Goal: Task Accomplishment & Management: Complete application form

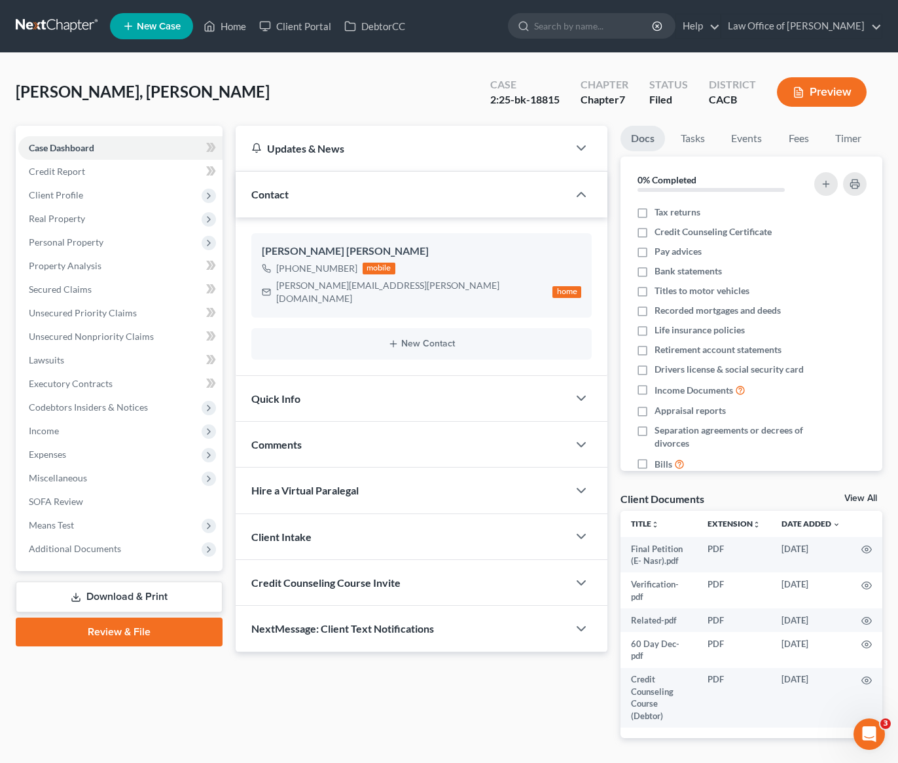
click at [39, 29] on link at bounding box center [58, 26] width 84 height 24
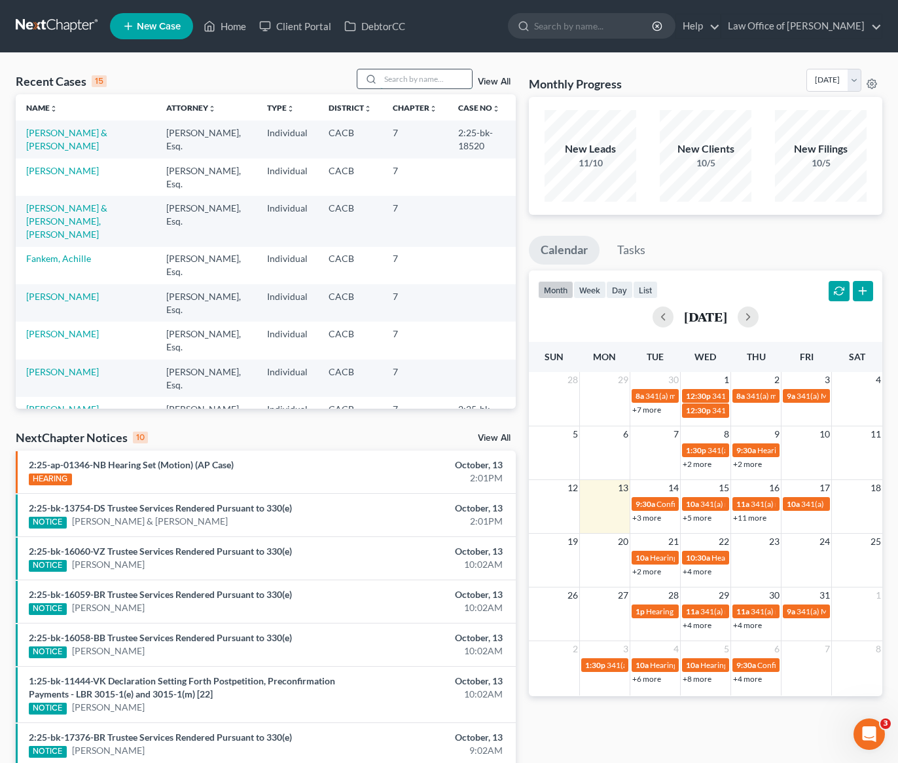
click at [412, 77] on input "search" at bounding box center [426, 78] width 92 height 19
type input "armun"
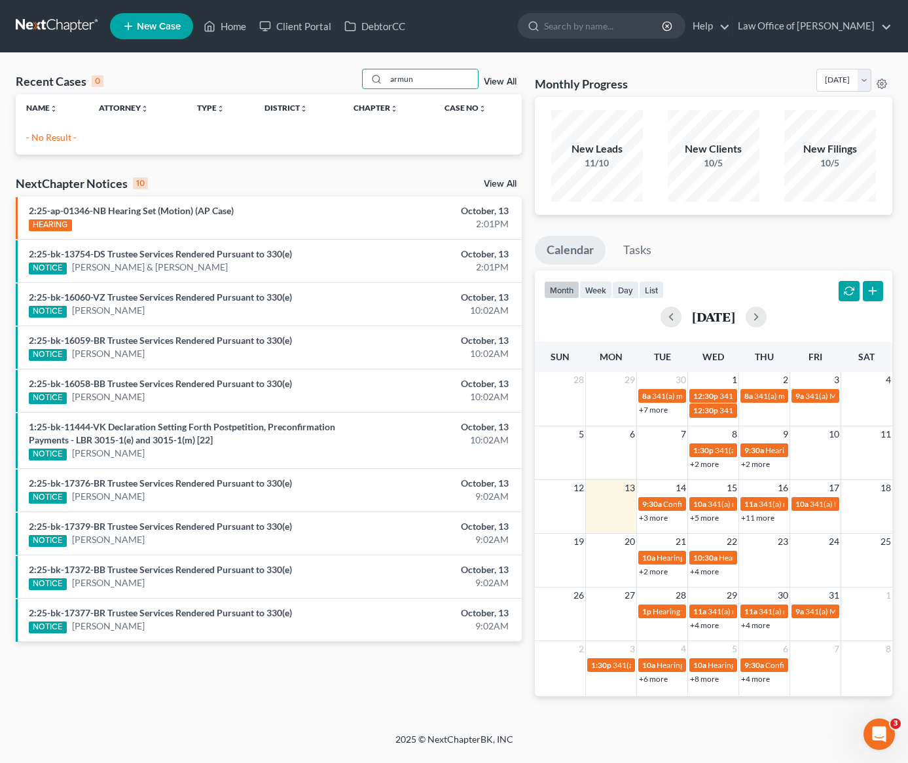
click at [169, 23] on span "New Case" at bounding box center [159, 27] width 44 height 10
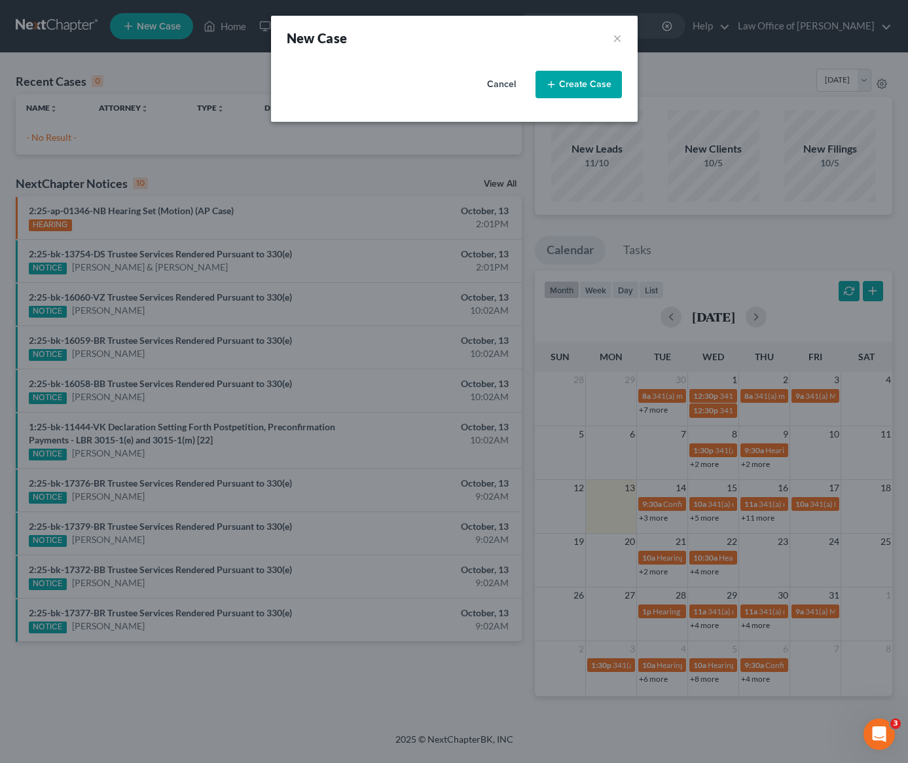
select select "7"
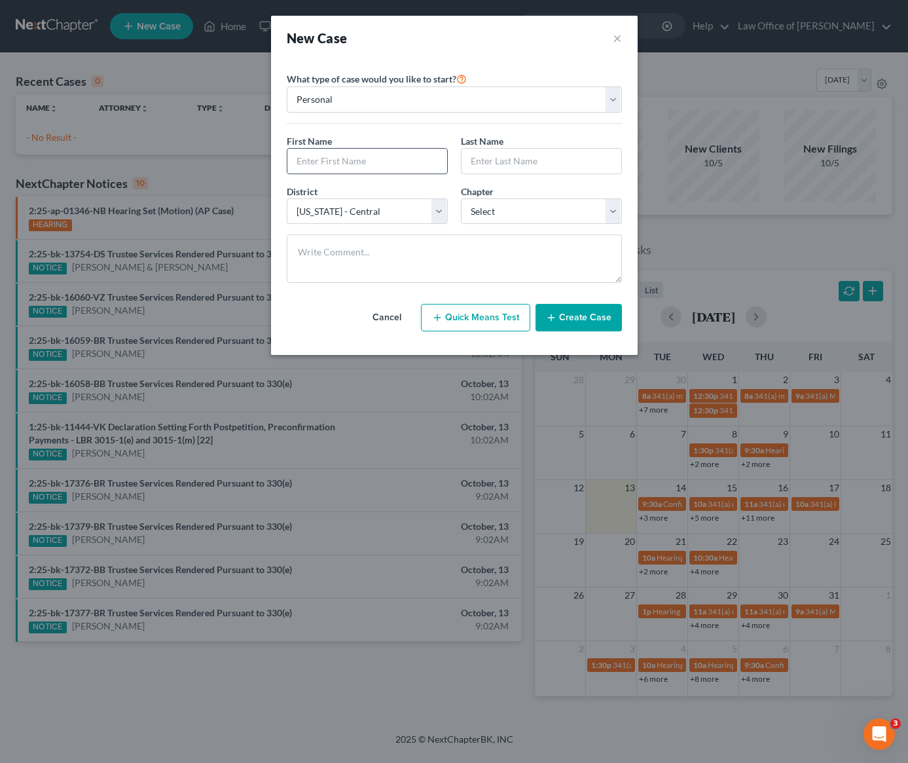
click at [377, 163] on input "text" at bounding box center [367, 161] width 160 height 25
type input "Armun"
click at [575, 158] on input "text" at bounding box center [542, 161] width 160 height 25
type input "Liaghat"
click at [514, 212] on select "Select 7 11 12 13" at bounding box center [541, 211] width 161 height 26
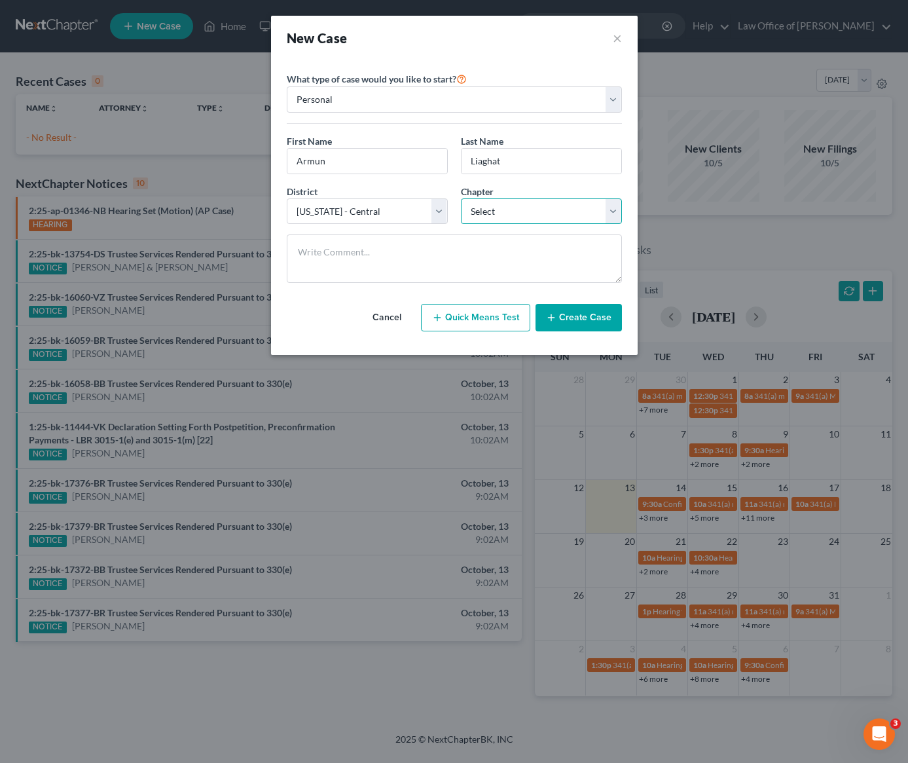
select select "0"
click at [461, 198] on select "Select 7 11 12 13" at bounding box center [541, 211] width 161 height 26
click at [565, 317] on button "Create Case" at bounding box center [579, 318] width 86 height 28
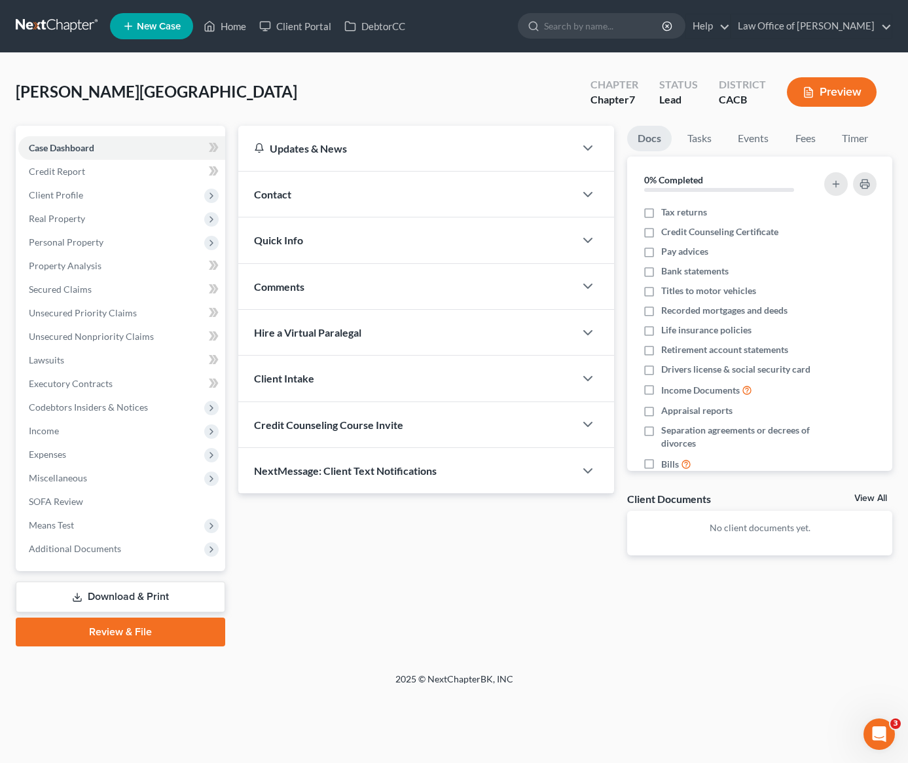
click at [349, 193] on div "Contact" at bounding box center [406, 194] width 337 height 45
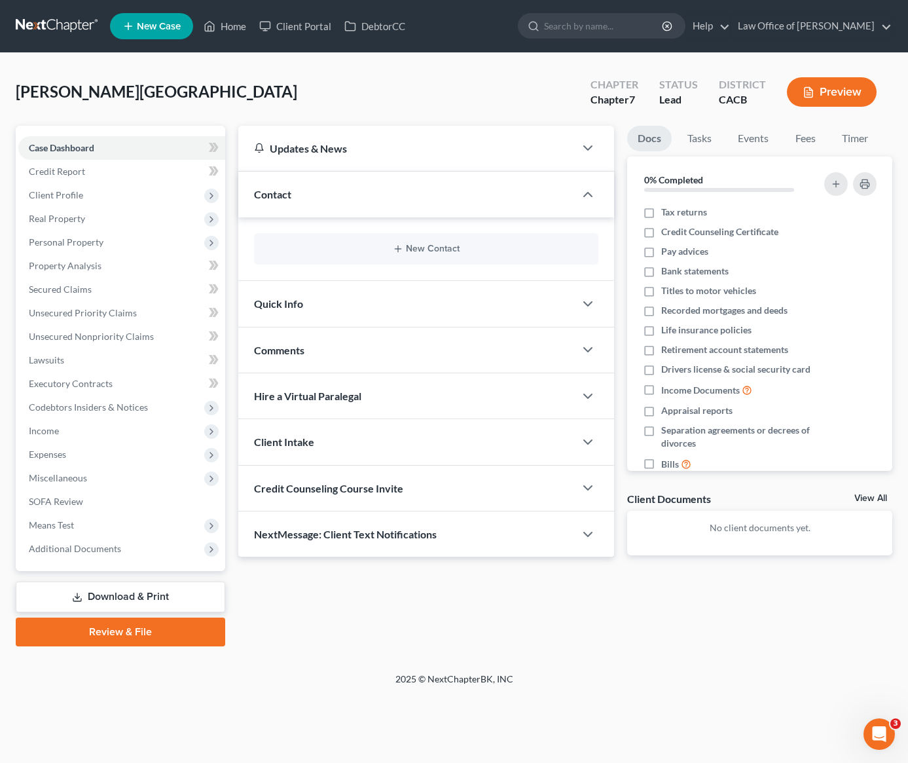
click at [350, 255] on div "New Contact" at bounding box center [426, 248] width 345 height 31
click at [404, 250] on button "New Contact" at bounding box center [427, 249] width 324 height 10
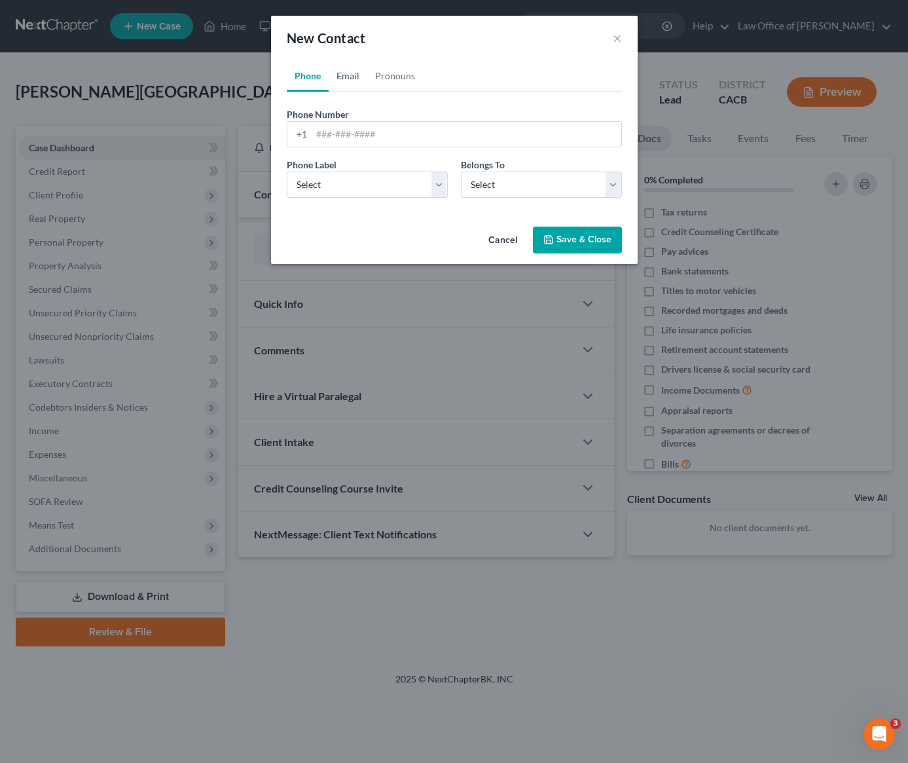
click at [342, 72] on link "Email" at bounding box center [348, 75] width 39 height 31
click at [377, 134] on input "email" at bounding box center [467, 134] width 310 height 25
paste input "[EMAIL_ADDRESS][DOMAIN_NAME]"
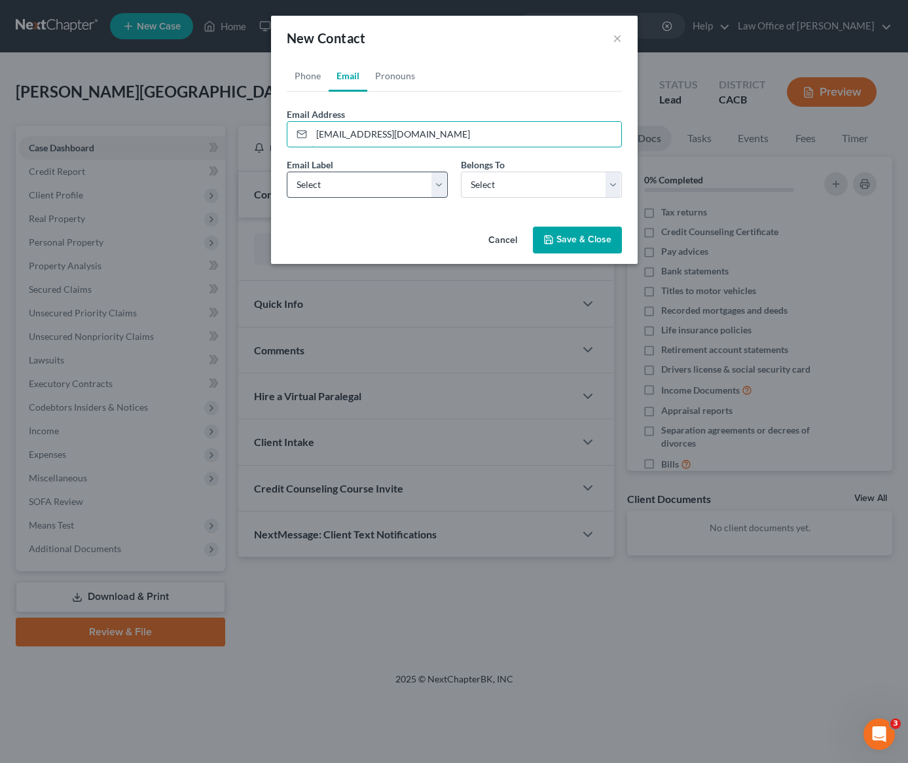
type input "[EMAIL_ADDRESS][DOMAIN_NAME]"
click at [372, 191] on select "Select Home Work Other" at bounding box center [367, 185] width 161 height 26
select select "0"
click at [287, 172] on select "Select Home Work Other" at bounding box center [367, 185] width 161 height 26
click at [474, 187] on select "Select Client Other" at bounding box center [541, 185] width 161 height 26
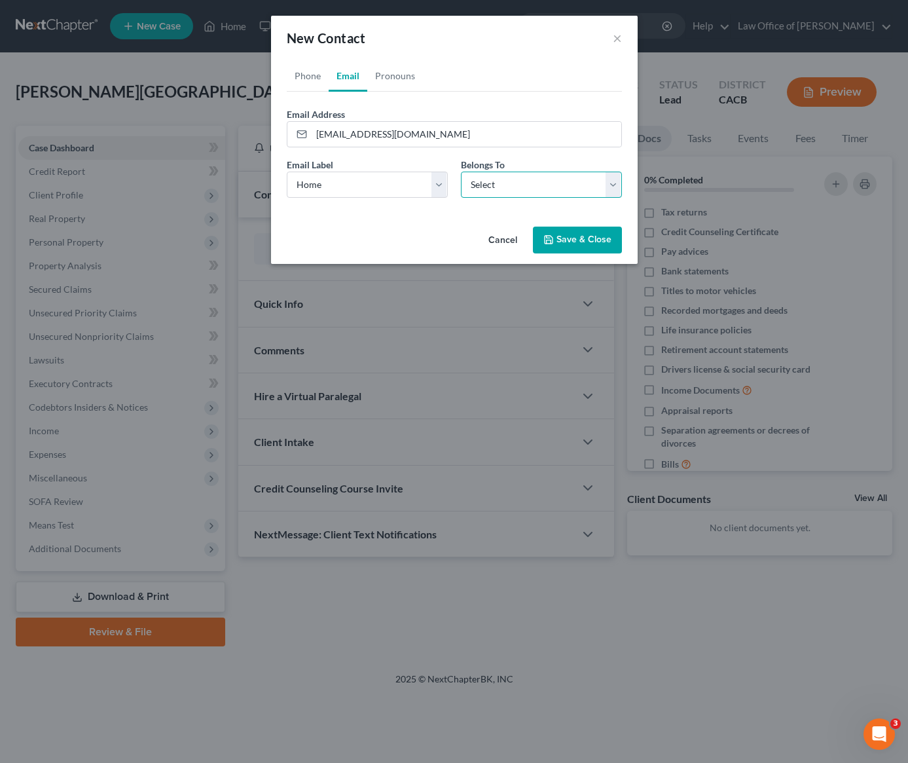
select select "0"
click at [461, 172] on select "Select Client Other" at bounding box center [541, 185] width 161 height 26
click at [586, 249] on button "Save & Close" at bounding box center [577, 241] width 89 height 28
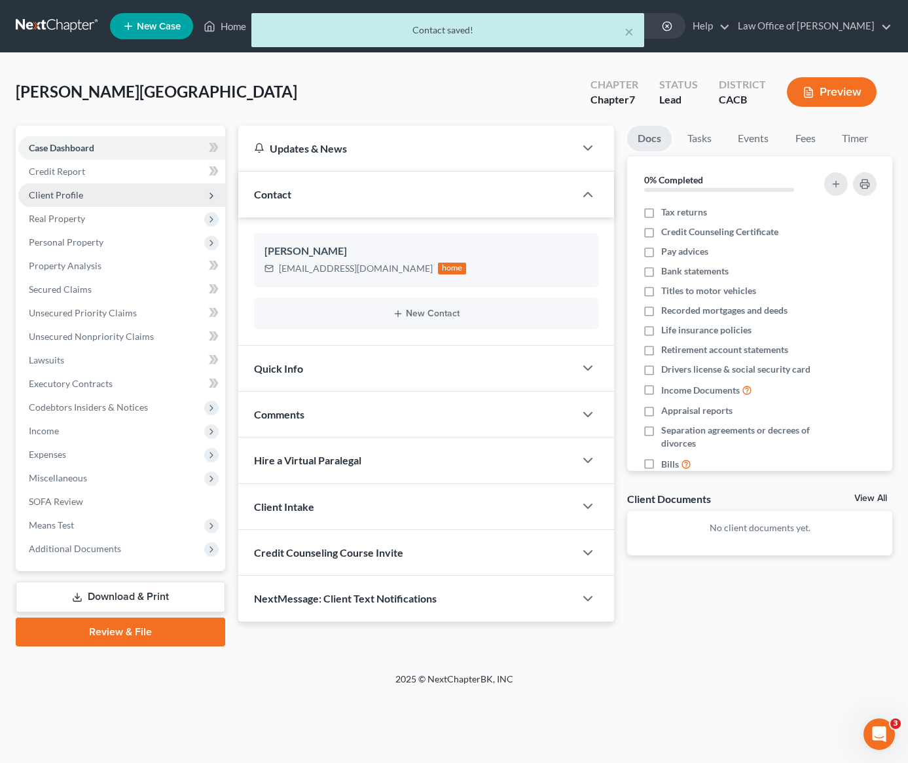
click at [71, 198] on span "Client Profile" at bounding box center [56, 194] width 54 height 11
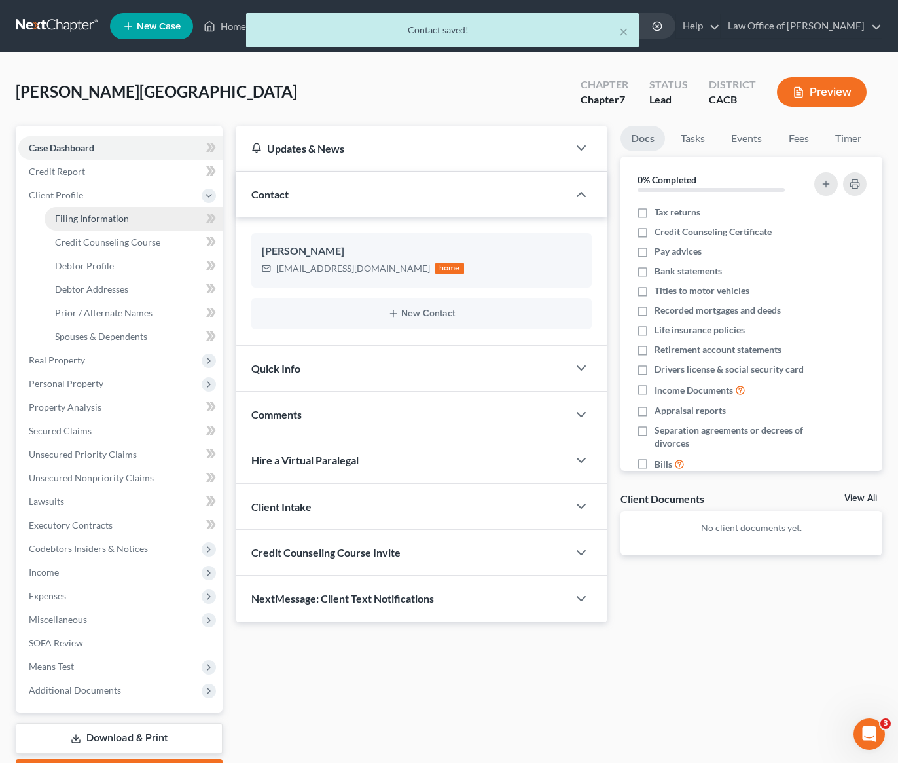
click at [92, 219] on span "Filing Information" at bounding box center [92, 218] width 74 height 11
select select "1"
select select "0"
select select "7"
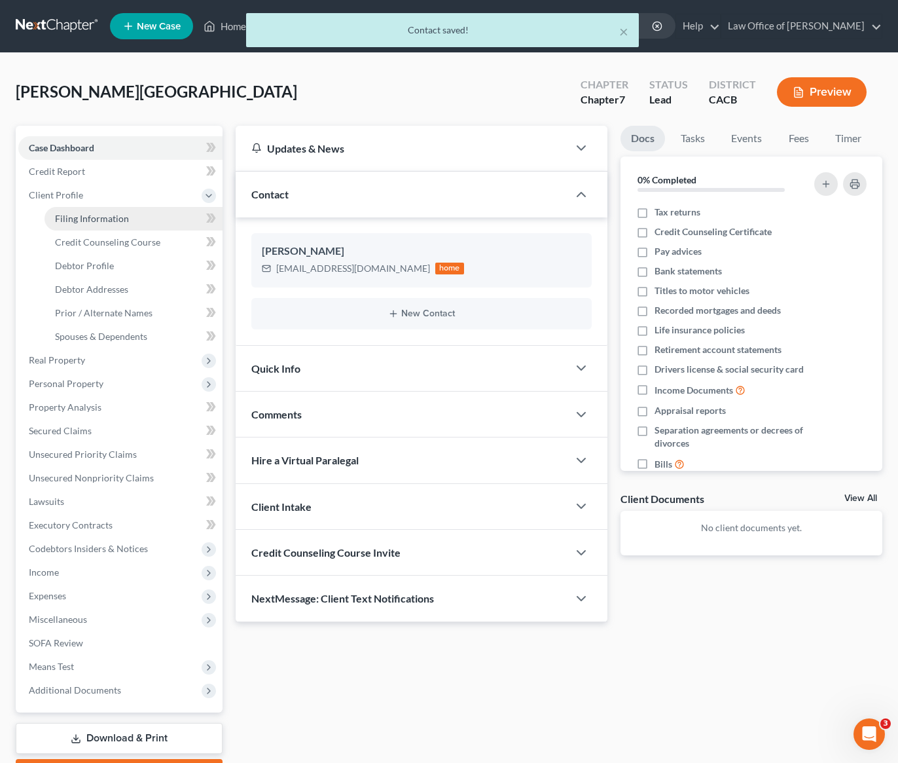
select select "4"
select select "0"
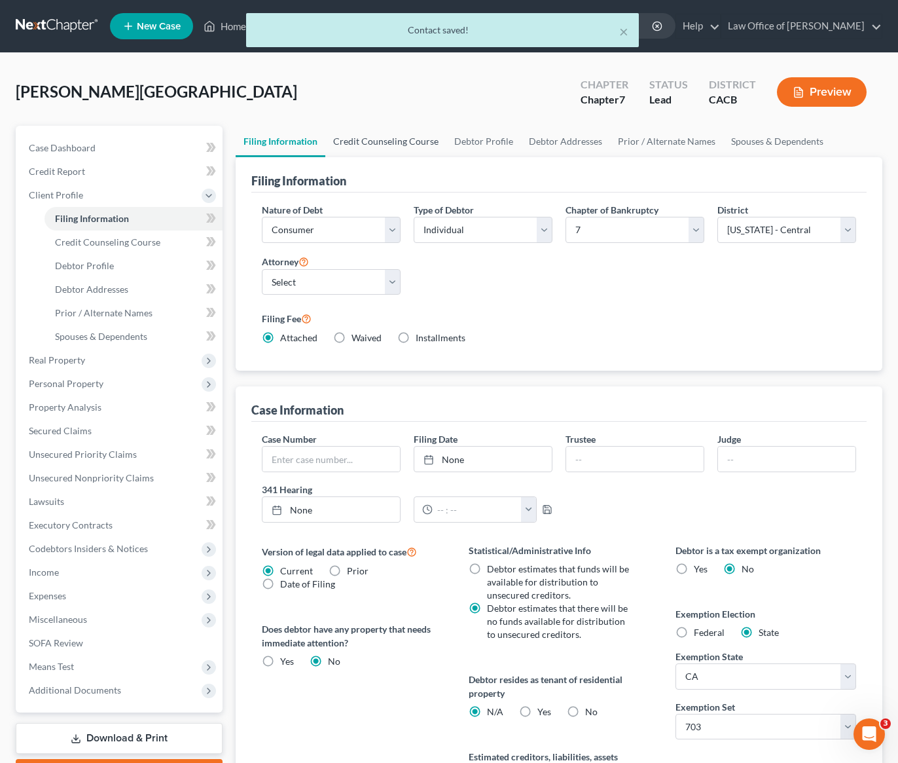
click at [405, 139] on link "Credit Counseling Course" at bounding box center [385, 141] width 121 height 31
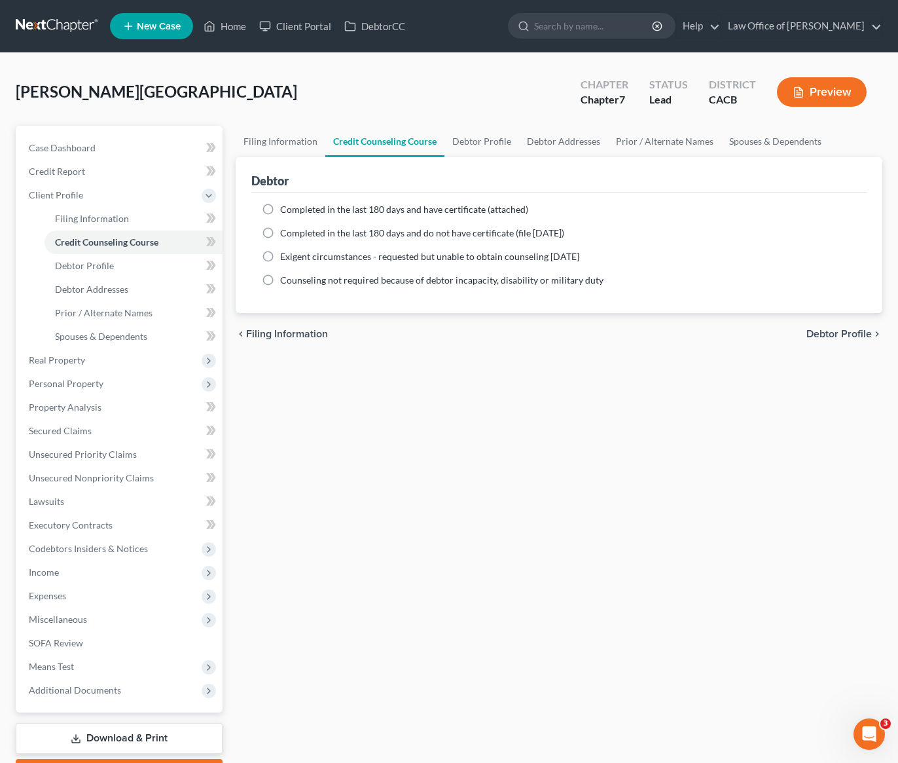
click at [280, 210] on label "Completed in the last 180 days and have certificate (attached)" at bounding box center [404, 209] width 248 height 13
click at [285, 210] on input "Completed in the last 180 days and have certificate (attached)" at bounding box center [289, 207] width 9 height 9
radio input "true"
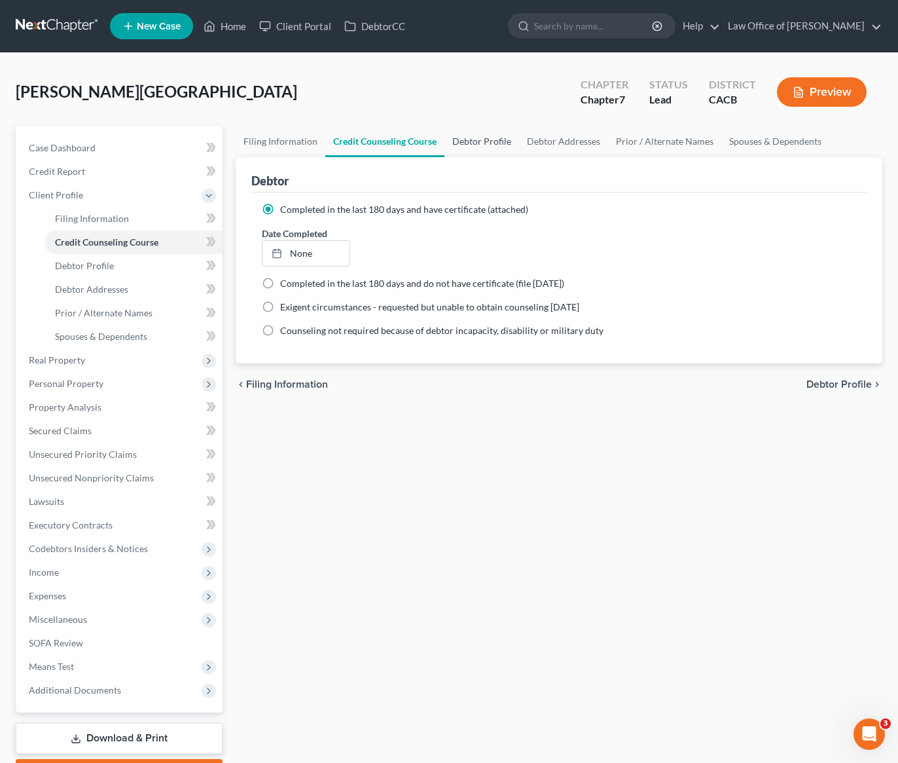
click at [483, 134] on link "Debtor Profile" at bounding box center [482, 141] width 75 height 31
select select "0"
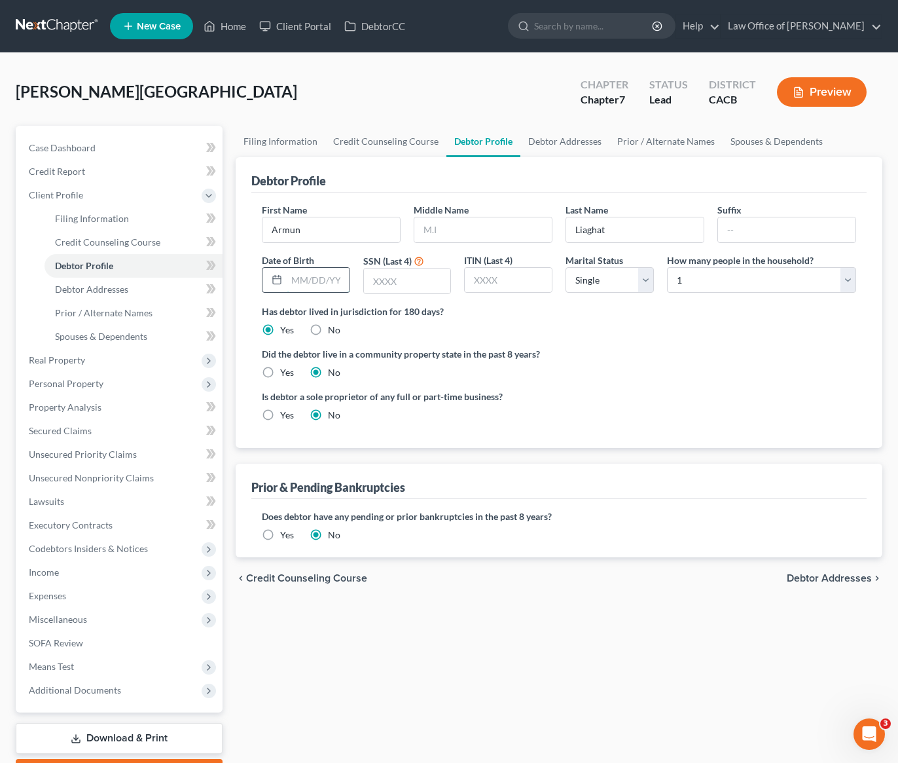
click at [326, 280] on input "text" at bounding box center [318, 280] width 63 height 25
type input "[DATE]"
click at [280, 371] on label "Yes" at bounding box center [287, 372] width 14 height 13
click at [285, 371] on input "Yes" at bounding box center [289, 370] width 9 height 9
radio input "true"
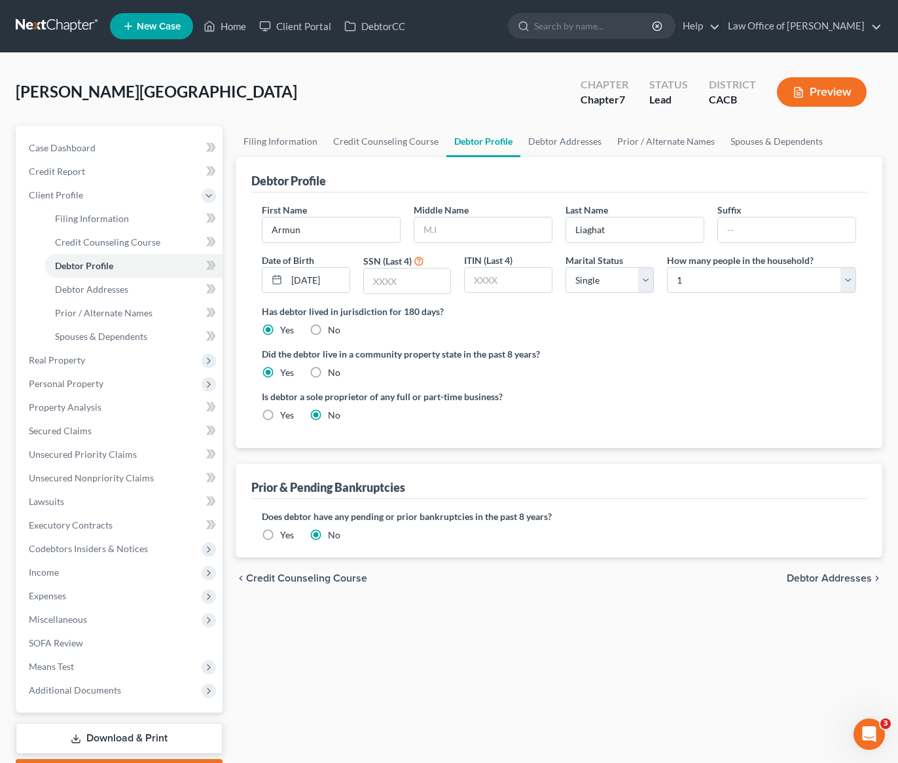
click at [328, 373] on label "No" at bounding box center [334, 372] width 12 height 13
click at [333, 373] on input "No" at bounding box center [337, 370] width 9 height 9
radio input "true"
radio input "false"
click at [427, 284] on input "text" at bounding box center [407, 280] width 87 height 25
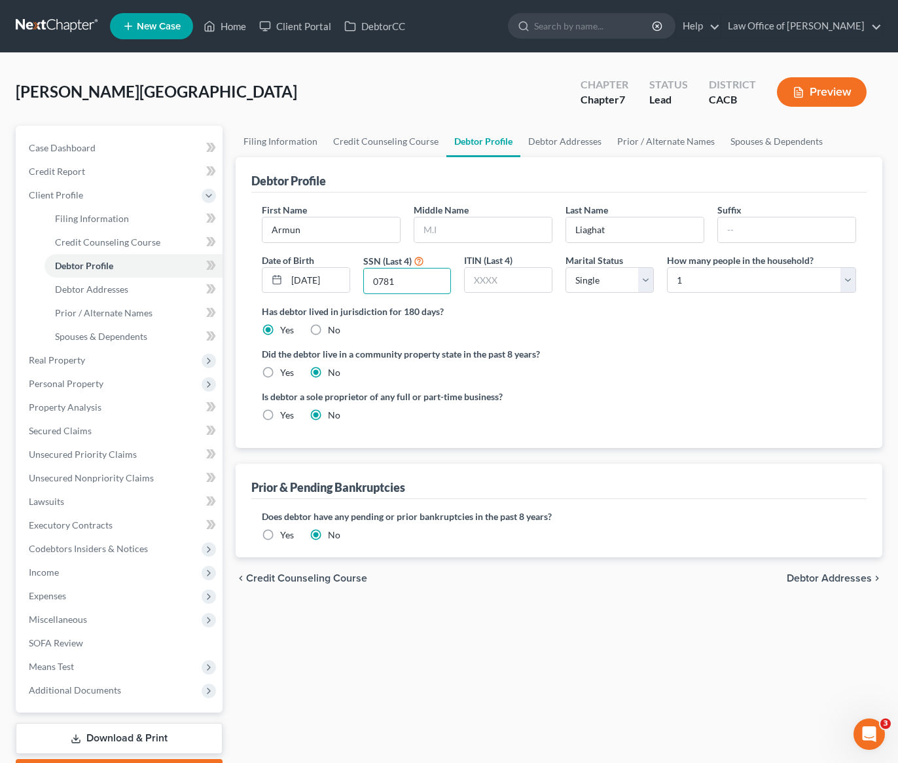
type input "0781"
click at [602, 386] on ng-include "First Name Armun Middle Name Last Name [PERSON_NAME] Suffix Date of Birth [DEMO…" at bounding box center [559, 317] width 595 height 229
click at [581, 142] on link "Debtor Addresses" at bounding box center [565, 141] width 89 height 31
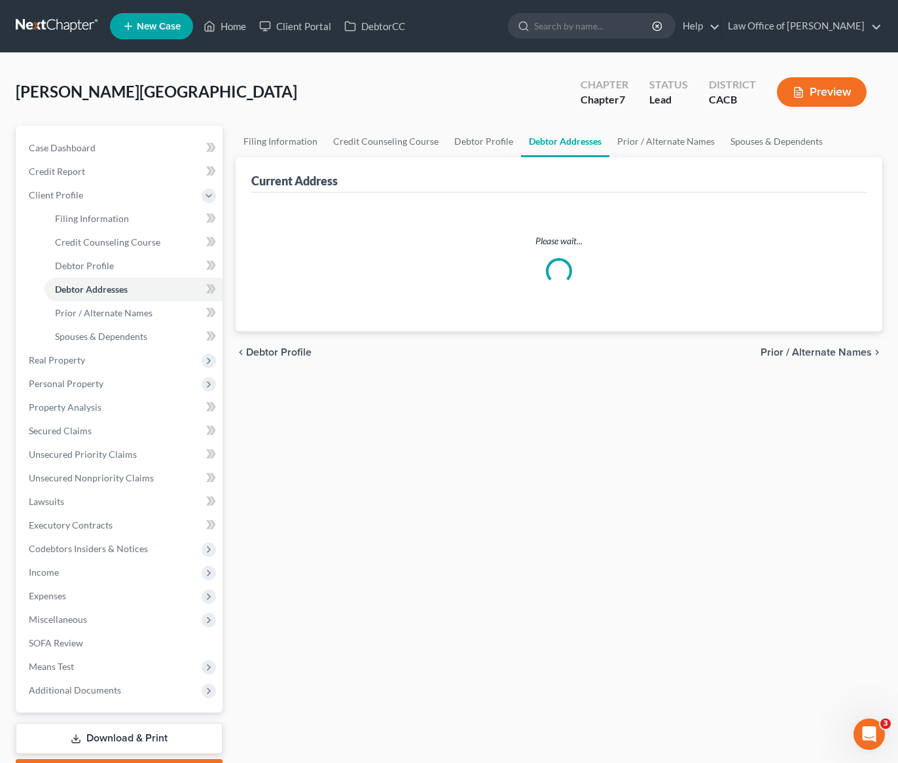
select select "0"
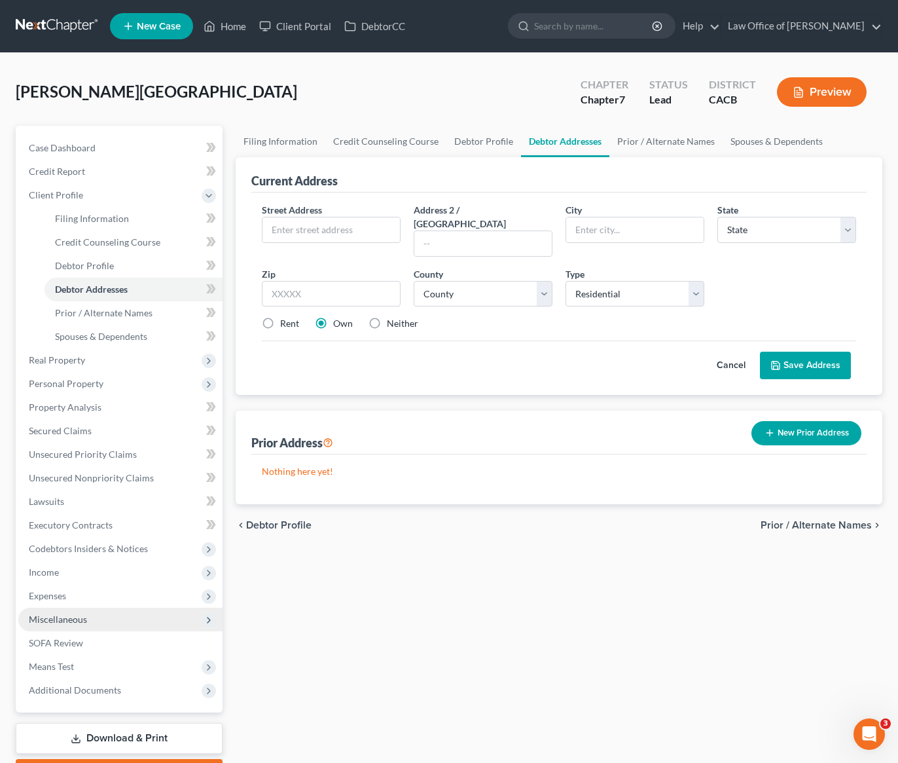
click at [69, 621] on span "Miscellaneous" at bounding box center [58, 619] width 58 height 11
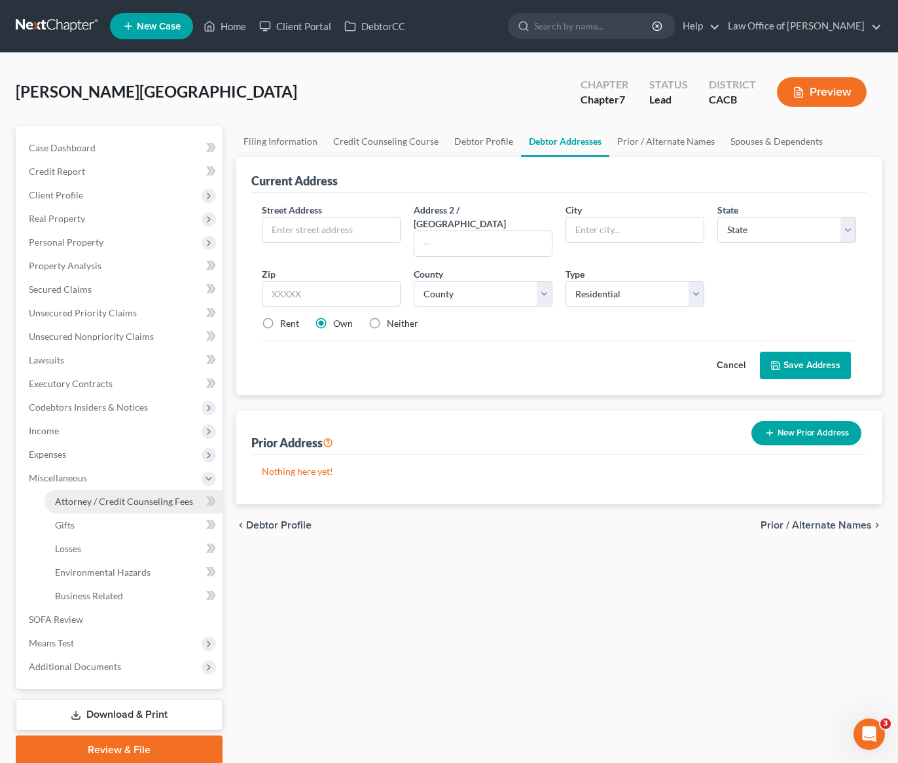
click at [146, 503] on span "Attorney / Credit Counseling Fees" at bounding box center [124, 501] width 138 height 11
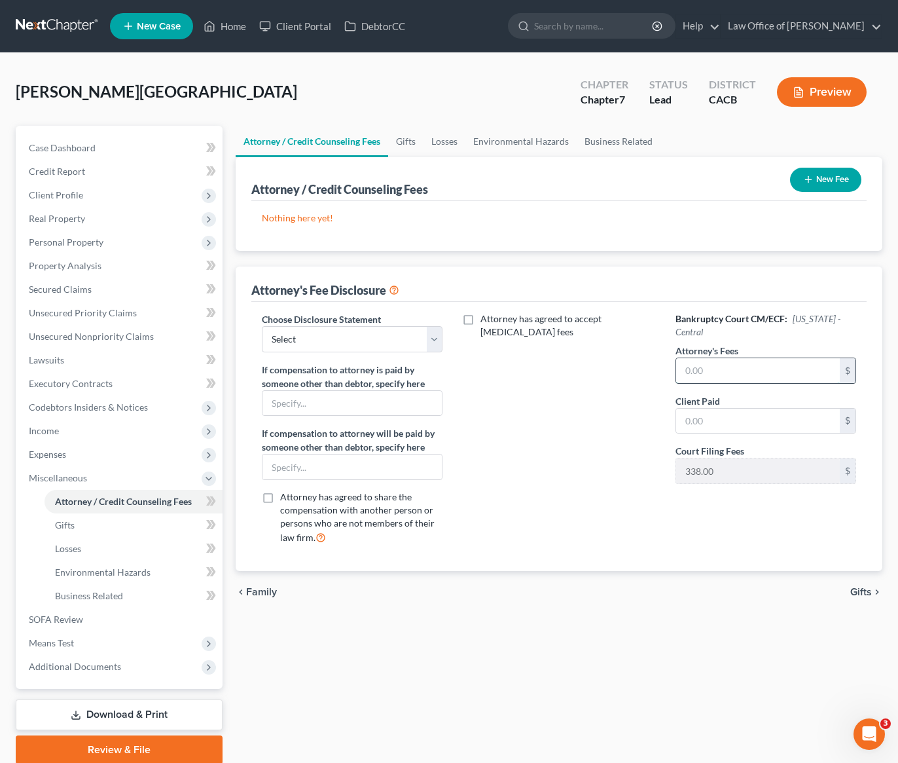
click at [729, 373] on input "text" at bounding box center [758, 370] width 164 height 25
type input "2,000"
click at [733, 424] on input "text" at bounding box center [758, 421] width 164 height 25
type input "2,000"
click at [377, 333] on select "Select Disclosure of Attorney Compensation" at bounding box center [352, 339] width 181 height 26
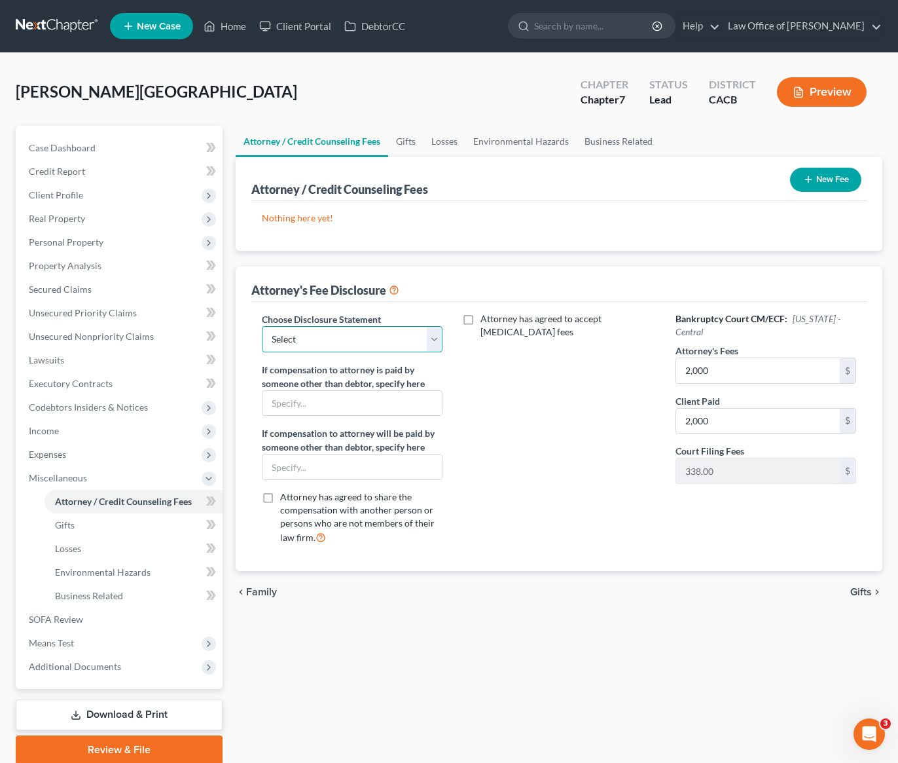
select select "0"
click at [262, 326] on select "Select Disclosure of Attorney Compensation" at bounding box center [352, 339] width 181 height 26
click at [832, 181] on button "New Fee" at bounding box center [825, 180] width 71 height 24
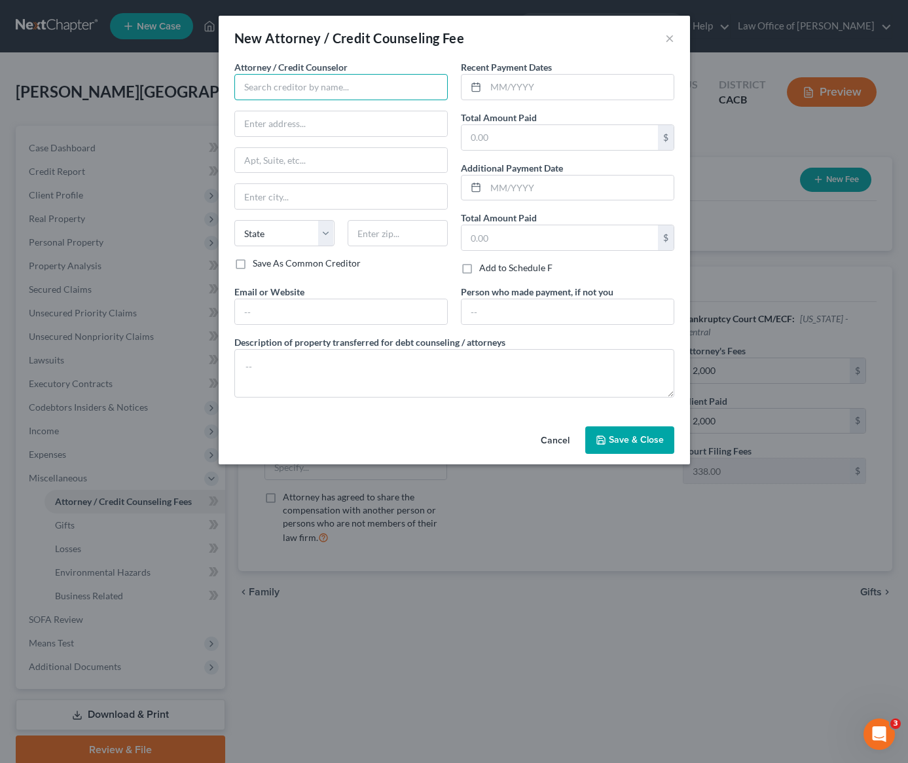
click at [318, 88] on input "text" at bounding box center [340, 87] width 213 height 26
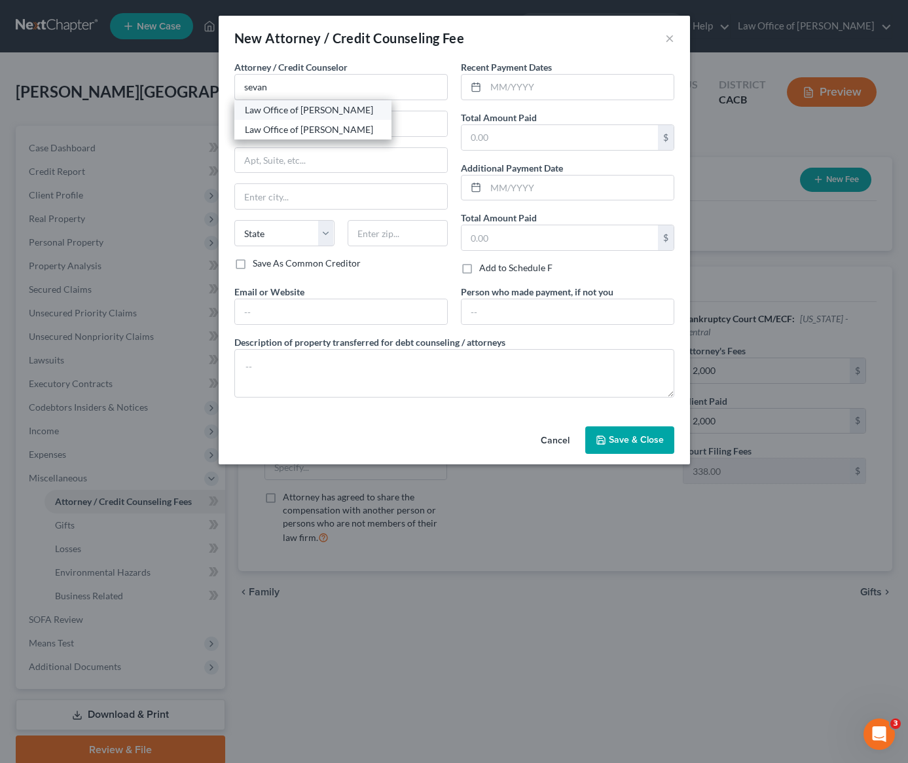
click at [345, 107] on div "Law Office of [PERSON_NAME]" at bounding box center [313, 109] width 136 height 13
type input "Law Office of [PERSON_NAME]"
type input "[STREET_ADDRESS][PERSON_NAME]"
type input "[GEOGRAPHIC_DATA]"
select select "4"
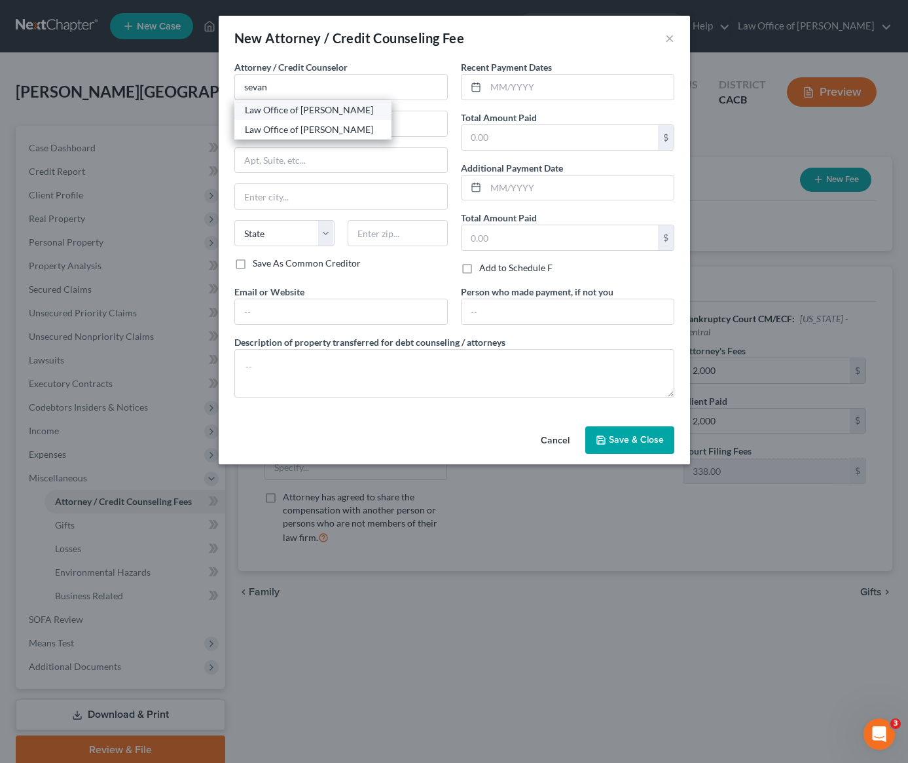
type input "91203"
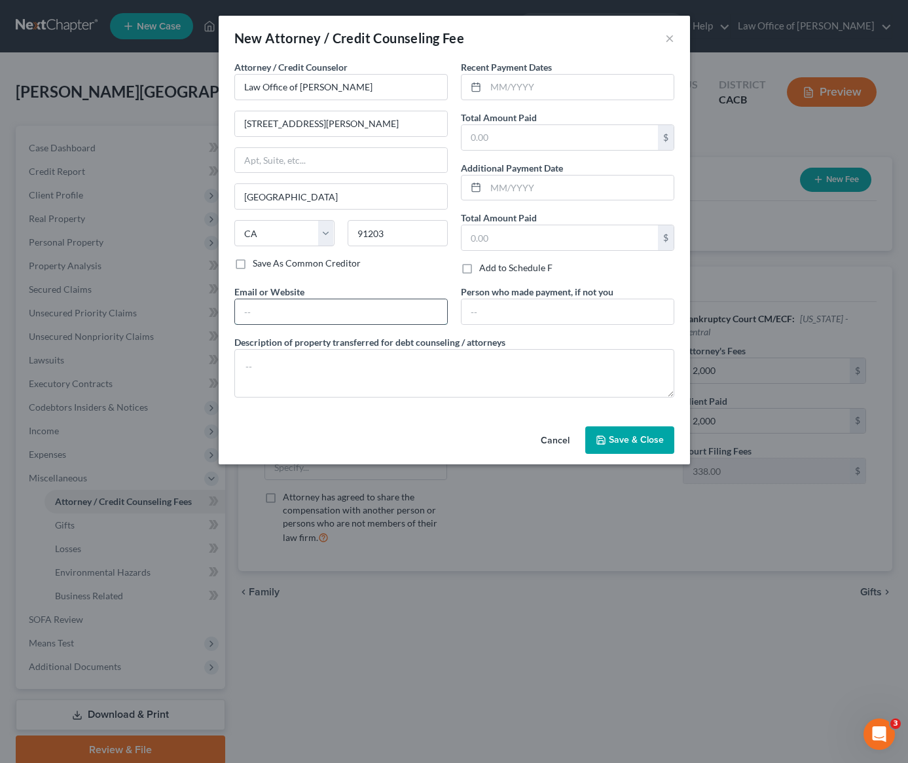
click at [332, 308] on input "text" at bounding box center [341, 311] width 212 height 25
type input "[DOMAIN_NAME]"
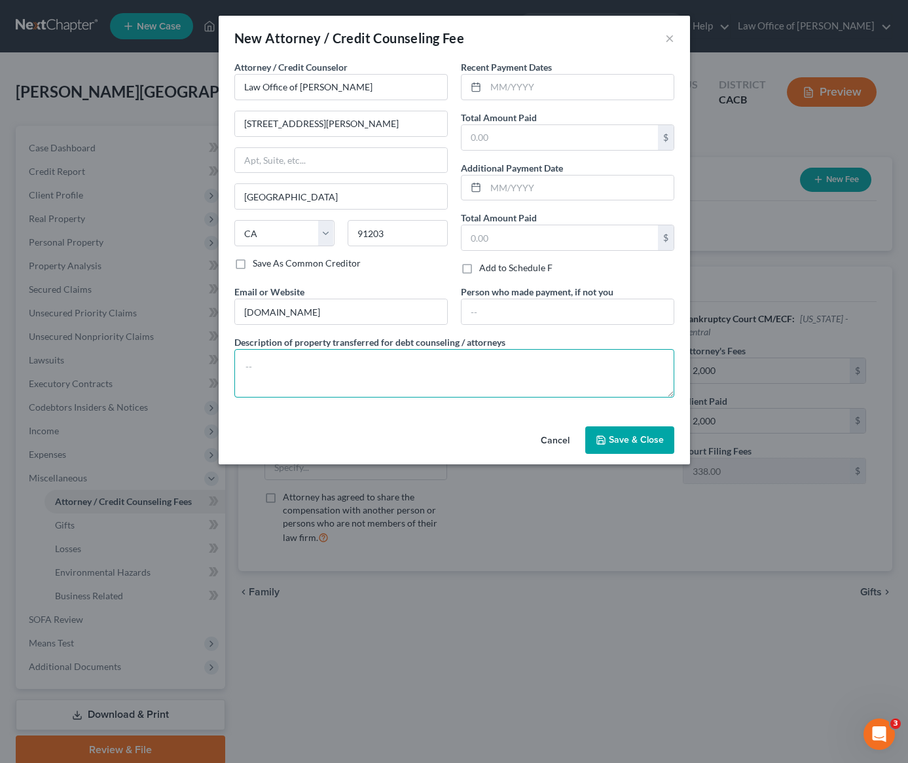
click at [338, 371] on textarea at bounding box center [454, 373] width 440 height 48
click at [458, 384] on textarea "Debtor's Funds." at bounding box center [454, 373] width 440 height 48
type textarea "Debtor's Funds."
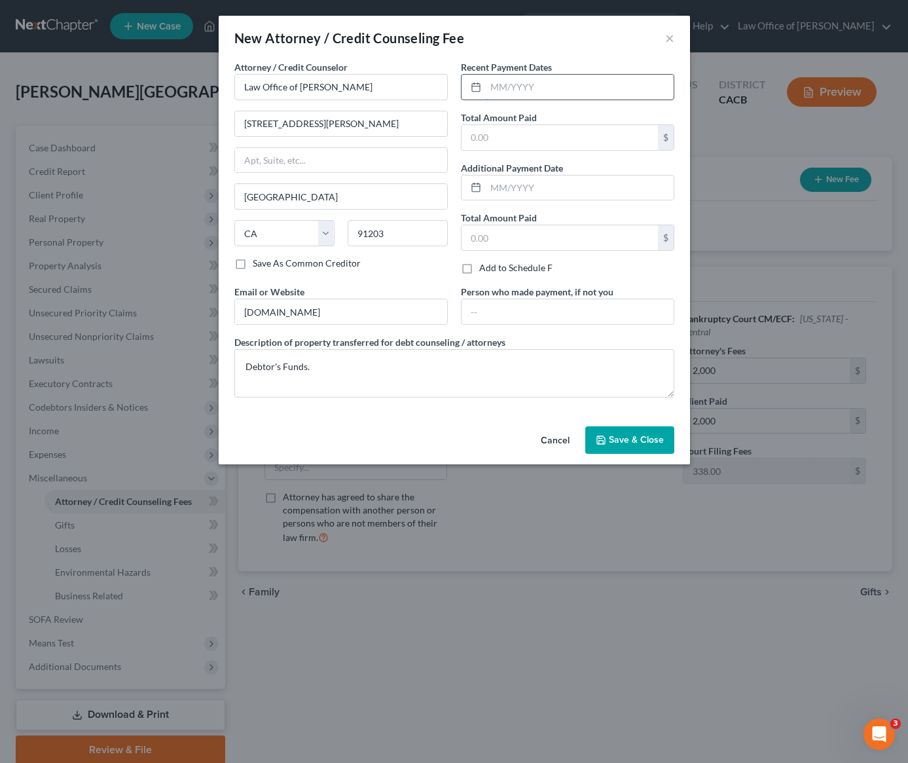
click at [522, 95] on input "text" at bounding box center [580, 87] width 188 height 25
type input "10/2025"
click at [530, 139] on input "text" at bounding box center [560, 137] width 196 height 25
type input "2,000"
click at [619, 438] on span "Save & Close" at bounding box center [636, 439] width 55 height 11
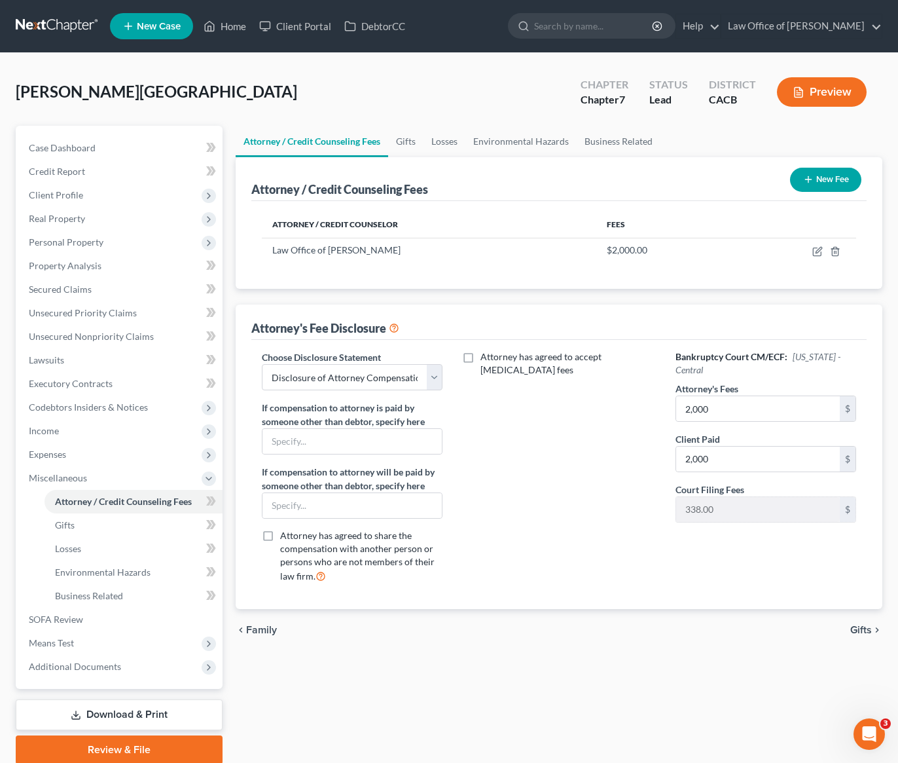
click at [821, 177] on button "New Fee" at bounding box center [825, 180] width 71 height 24
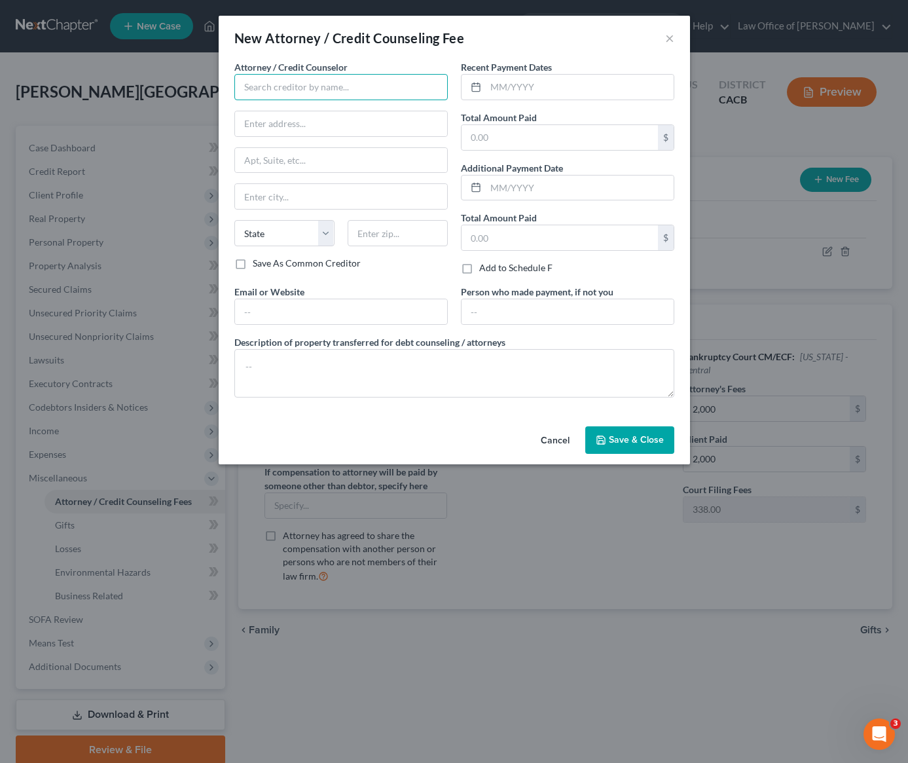
click at [363, 86] on input "text" at bounding box center [340, 87] width 213 height 26
click at [323, 112] on div "[DOMAIN_NAME]" at bounding box center [313, 109] width 136 height 13
type input "[DOMAIN_NAME]"
type input "Online Course"
click at [338, 309] on input "text" at bounding box center [341, 311] width 212 height 25
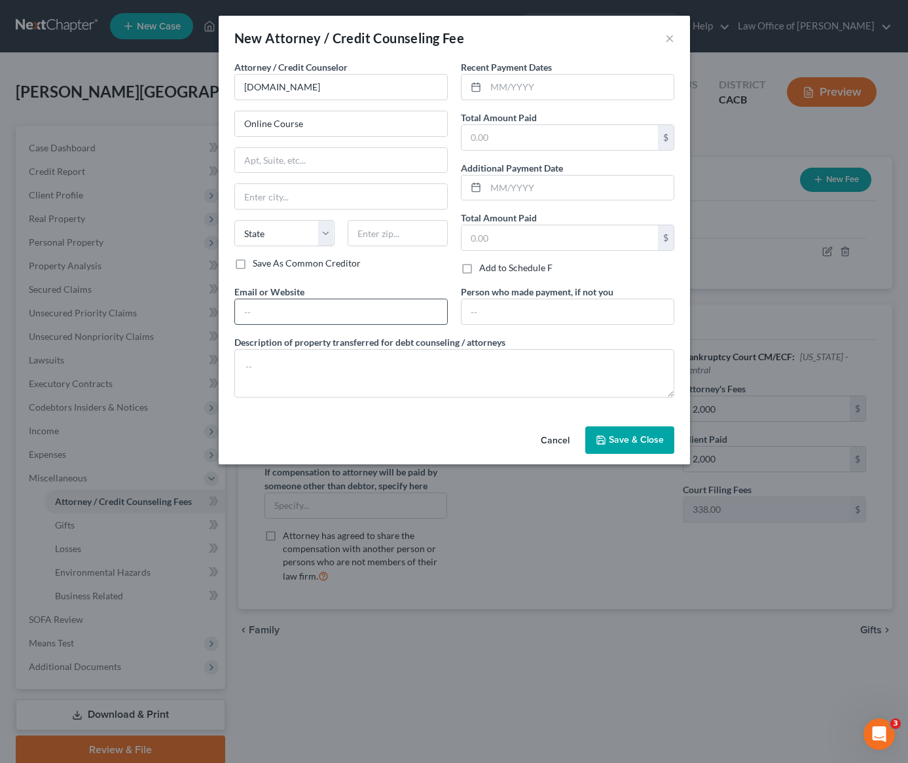
type input "[DOMAIN_NAME]"
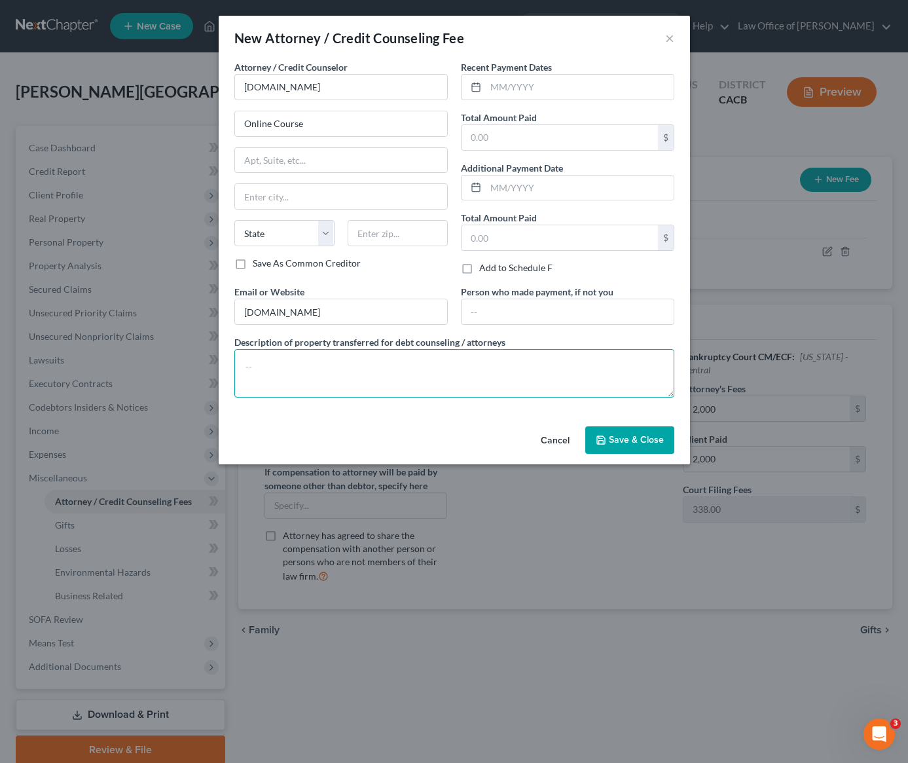
click at [327, 378] on textarea at bounding box center [454, 373] width 440 height 48
paste textarea "Debtor's Funds."
type textarea "Debtor's Funds."
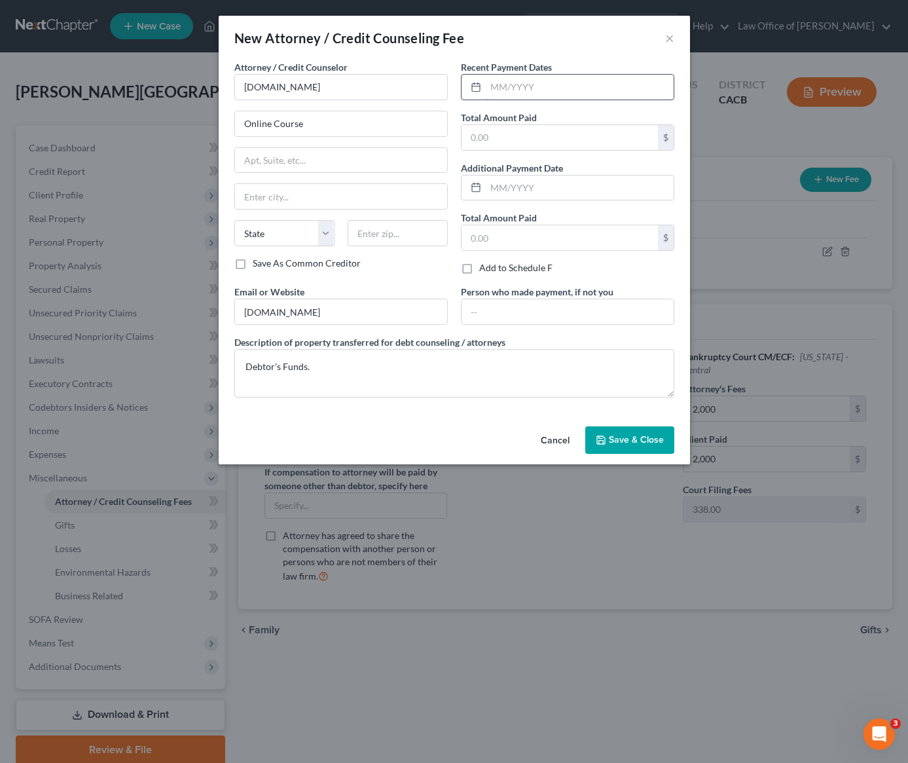
click at [549, 90] on input "text" at bounding box center [580, 87] width 188 height 25
type input "10/2025"
click at [526, 143] on input "text" at bounding box center [560, 137] width 196 height 25
type input "19.95"
click at [649, 443] on span "Save & Close" at bounding box center [636, 439] width 55 height 11
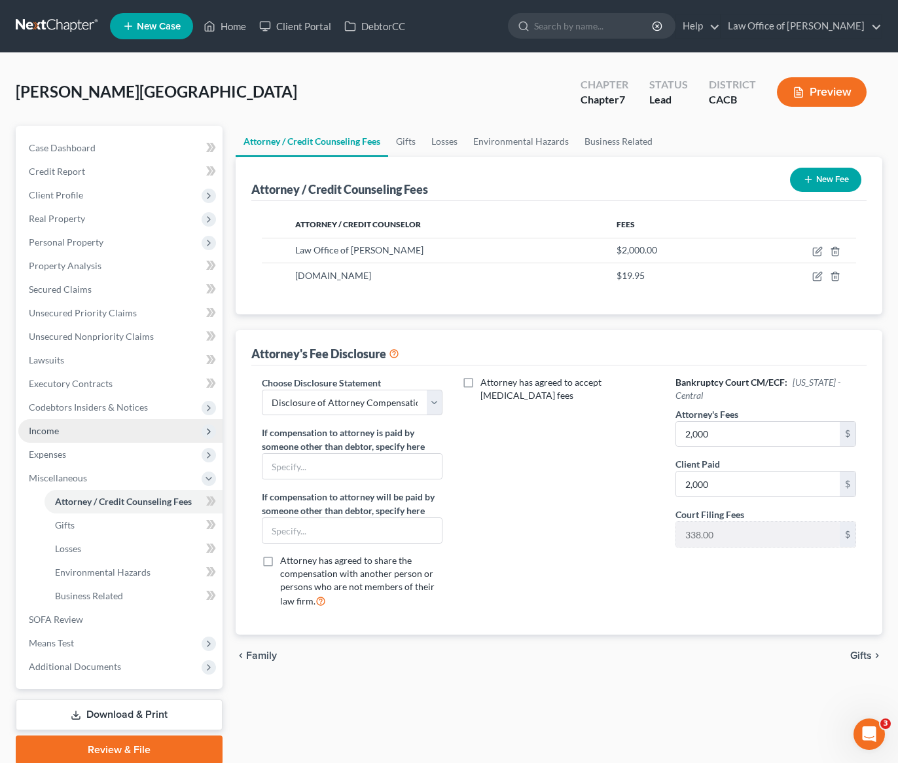
click at [50, 430] on span "Income" at bounding box center [44, 430] width 30 height 11
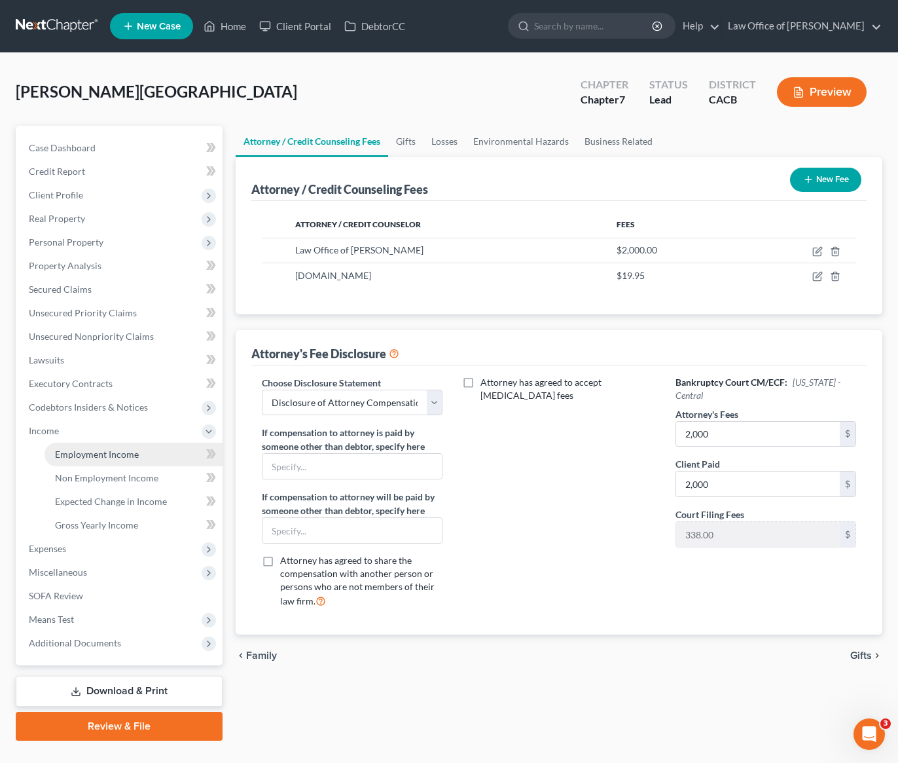
click at [115, 457] on span "Employment Income" at bounding box center [97, 454] width 84 height 11
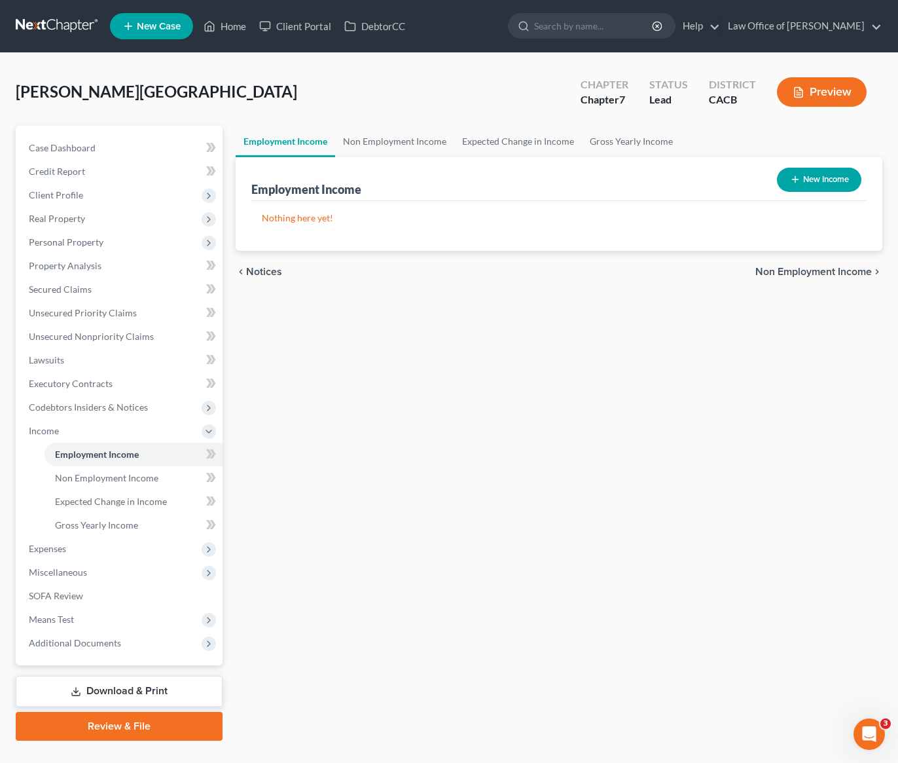
click at [407, 340] on div "Employment Income Non Employment Income Expected Change in Income Gross Yearly …" at bounding box center [559, 433] width 660 height 615
click at [828, 179] on button "New Income" at bounding box center [819, 180] width 84 height 24
select select "0"
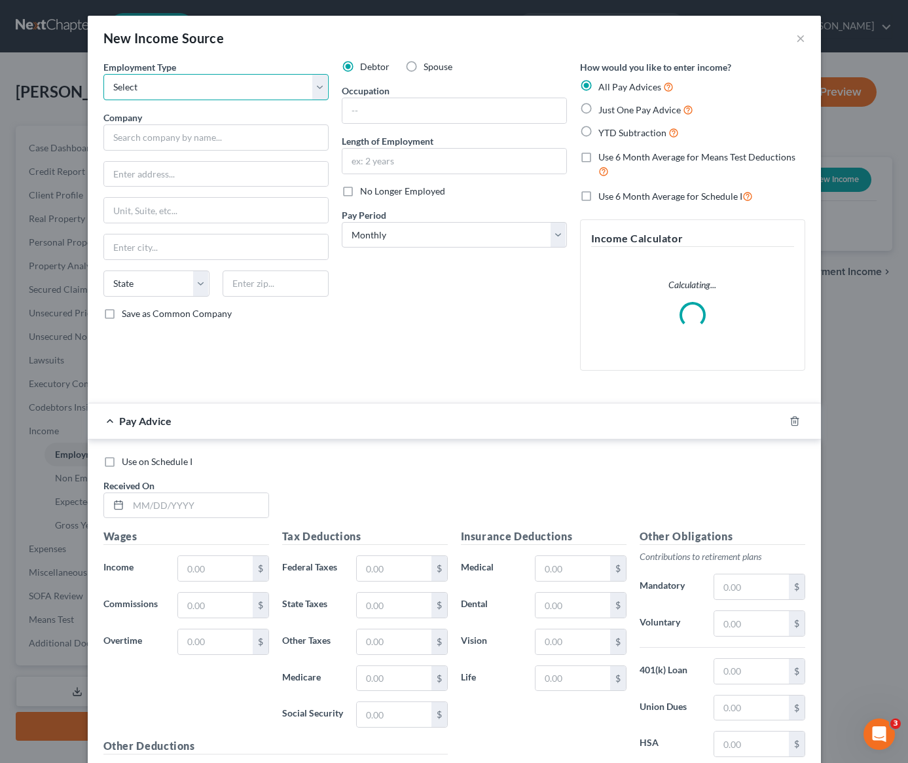
click at [217, 98] on select "Select Full or [DEMOGRAPHIC_DATA] Employment Self Employment" at bounding box center [215, 87] width 225 height 26
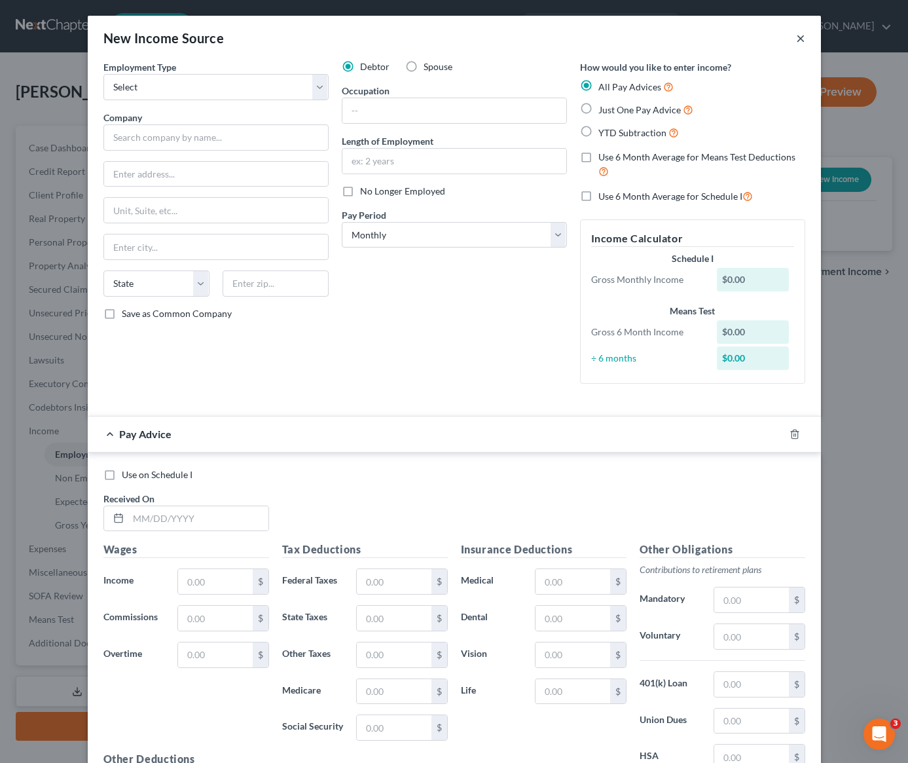
click at [796, 38] on button "×" at bounding box center [800, 38] width 9 height 16
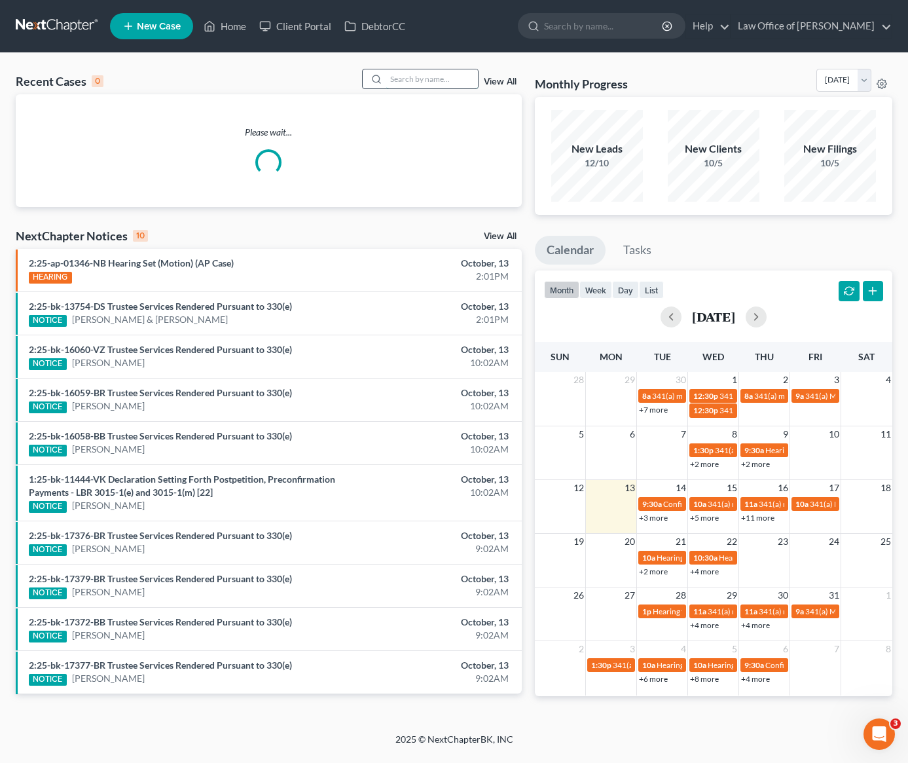
click at [428, 80] on input "search" at bounding box center [432, 78] width 92 height 19
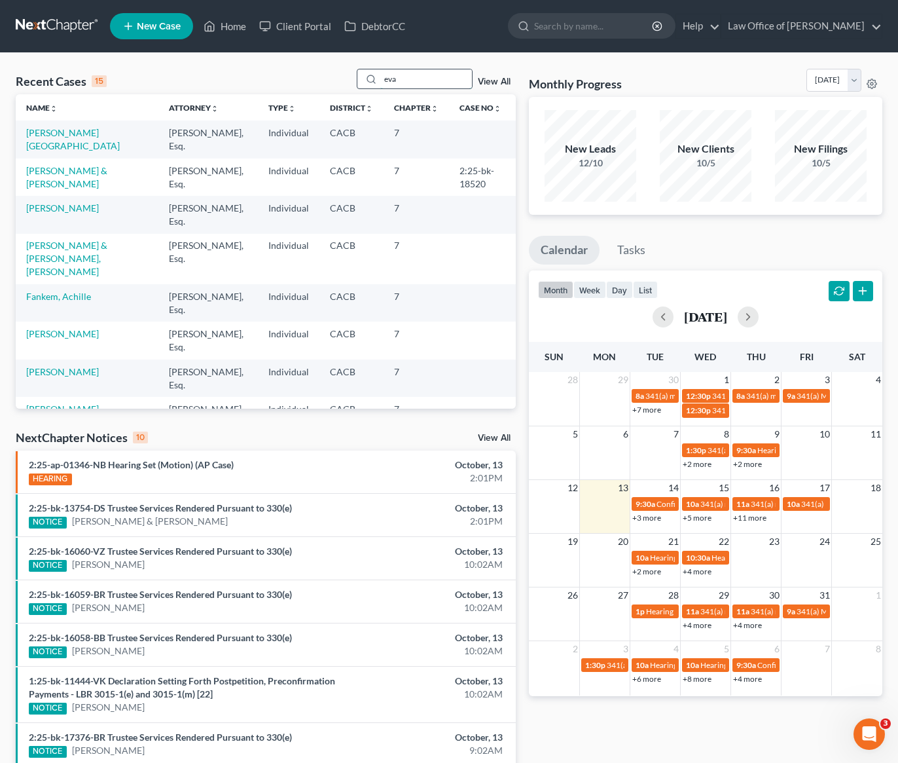
type input "eva"
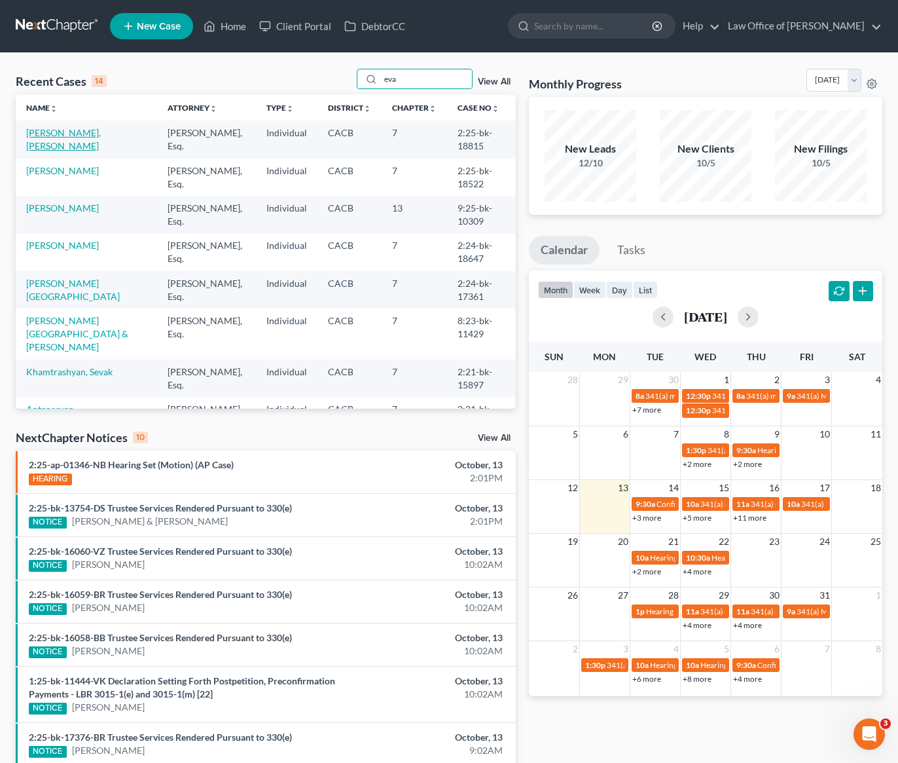
click at [62, 134] on link "[PERSON_NAME], [PERSON_NAME]" at bounding box center [63, 139] width 75 height 24
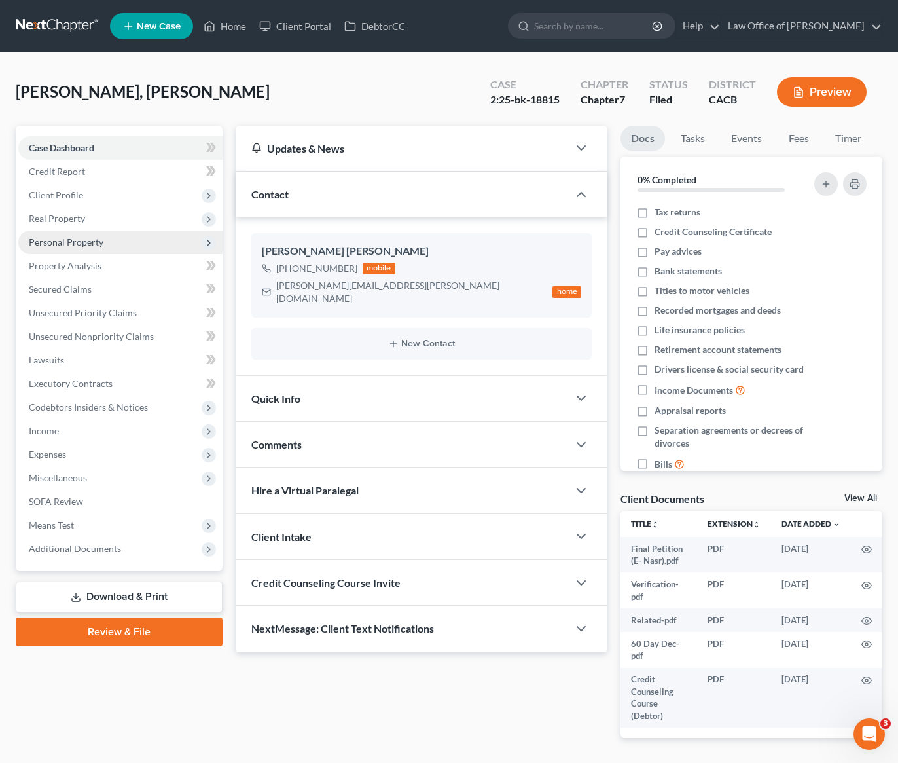
click at [77, 248] on span "Personal Property" at bounding box center [120, 242] width 204 height 24
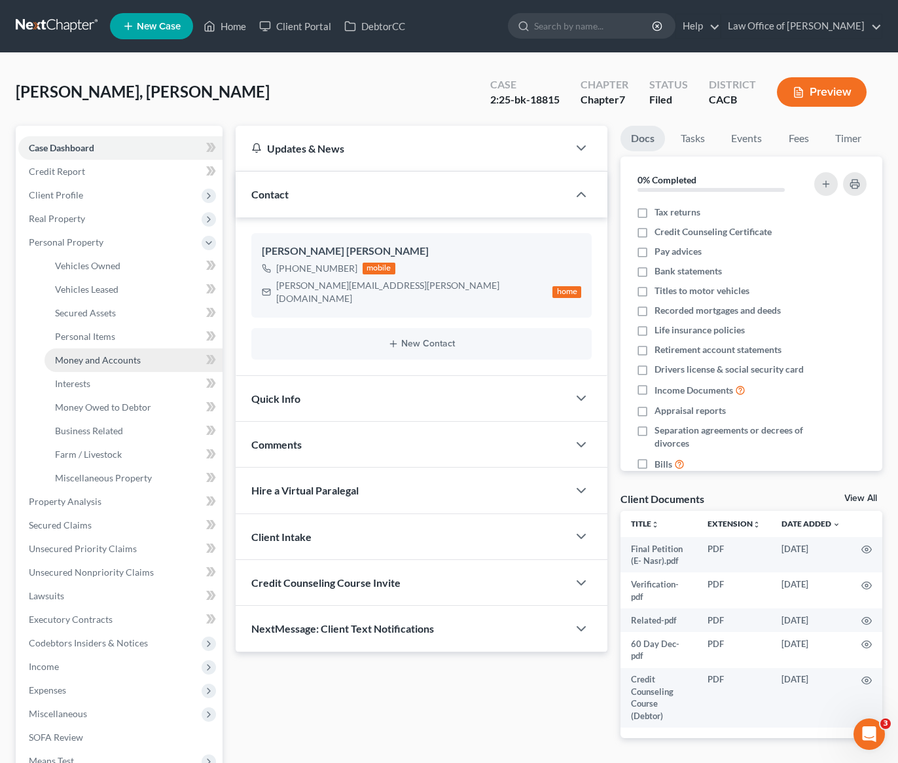
click at [105, 358] on span "Money and Accounts" at bounding box center [98, 359] width 86 height 11
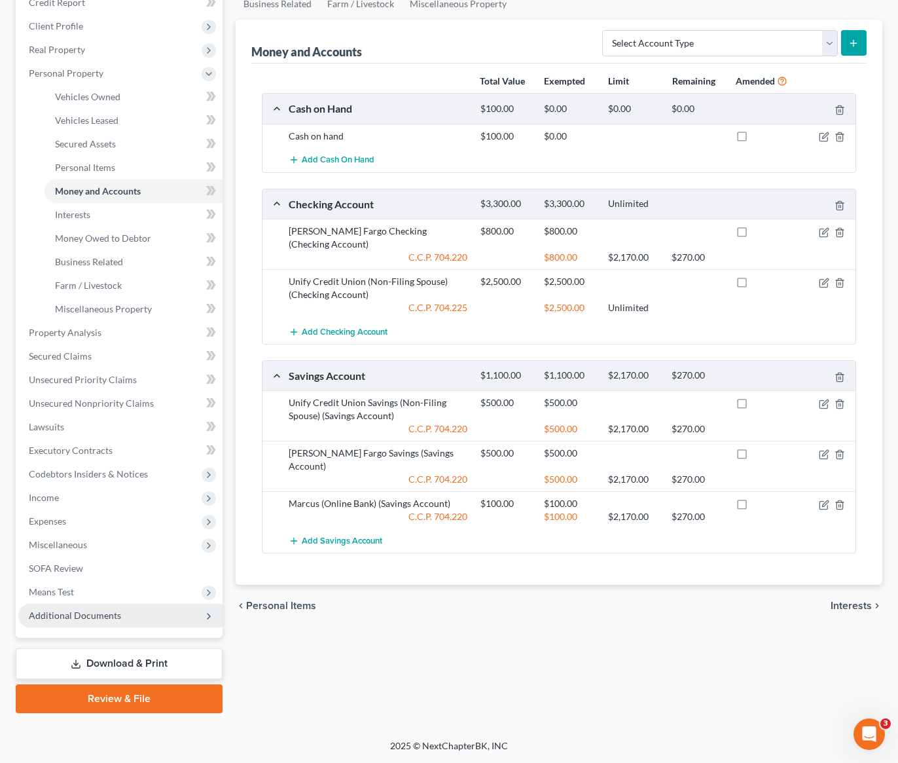
click at [89, 613] on span "Additional Documents" at bounding box center [75, 615] width 92 height 11
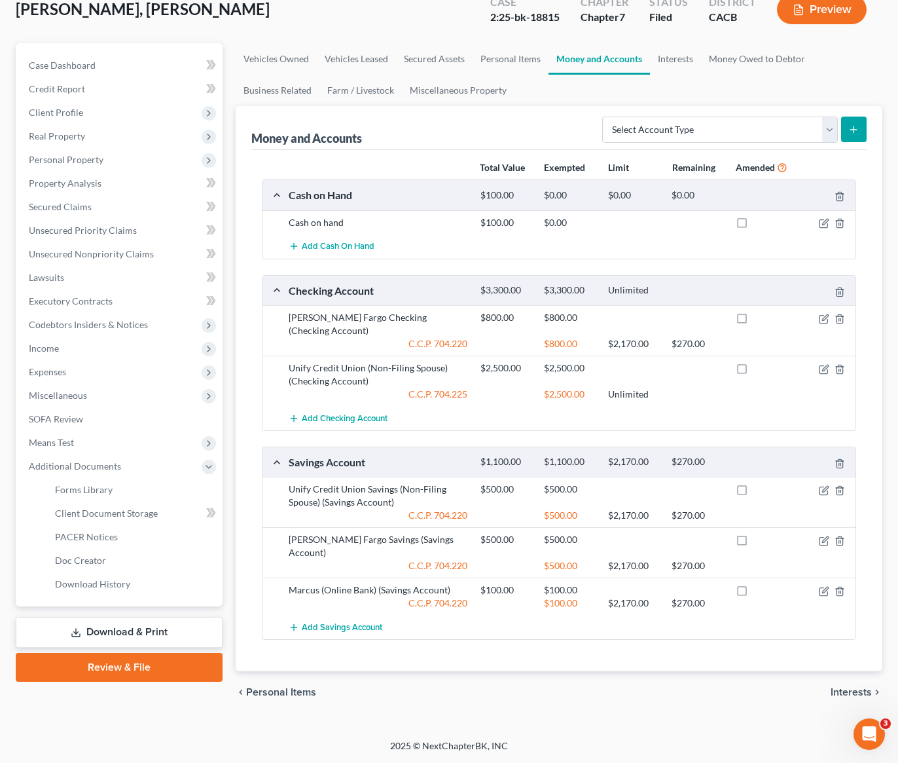
scroll to position [56, 0]
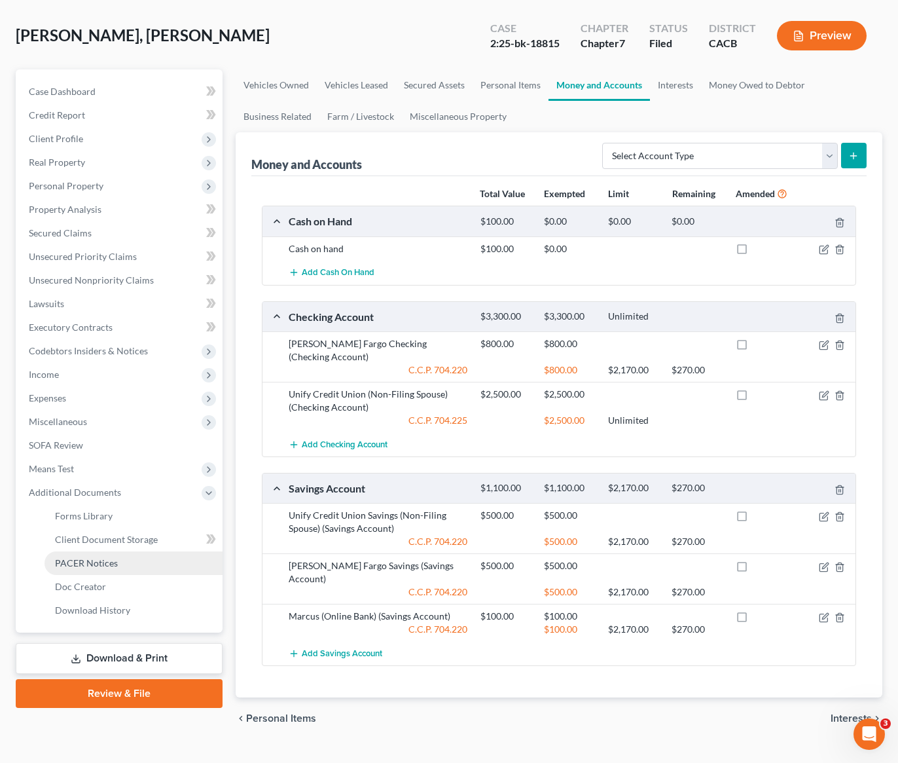
click at [90, 567] on span "PACER Notices" at bounding box center [86, 562] width 63 height 11
